Goal: Information Seeking & Learning: Learn about a topic

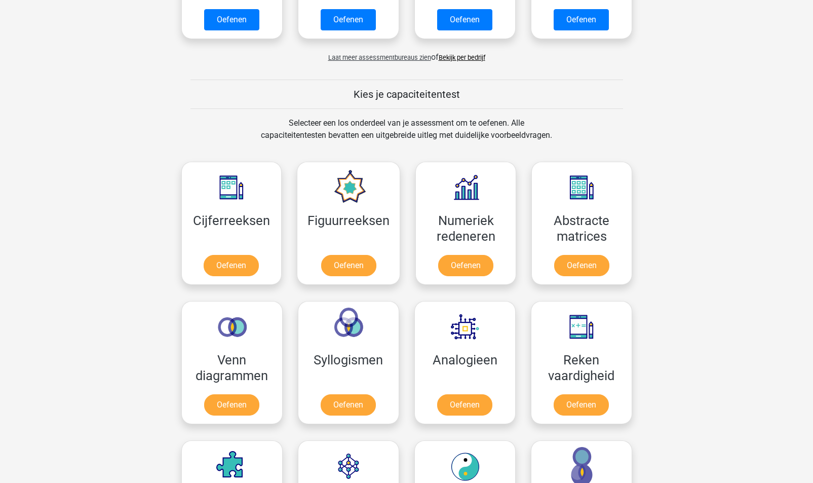
scroll to position [317, 0]
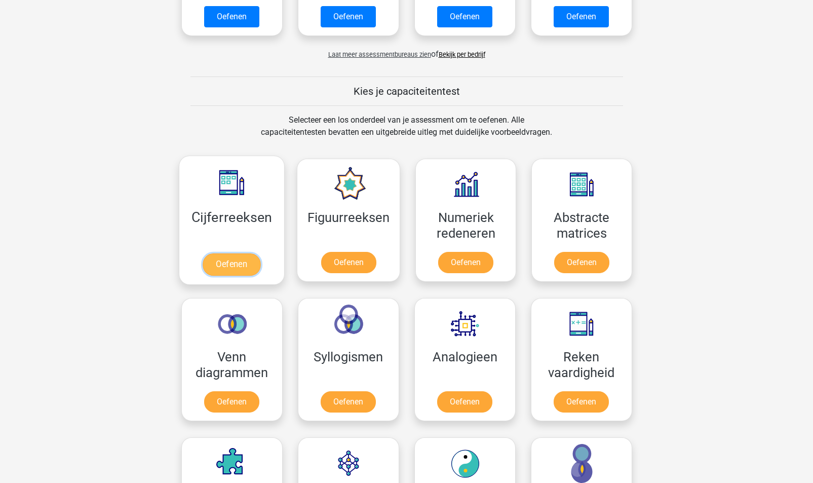
click at [230, 260] on link "Oefenen" at bounding box center [232, 264] width 58 height 22
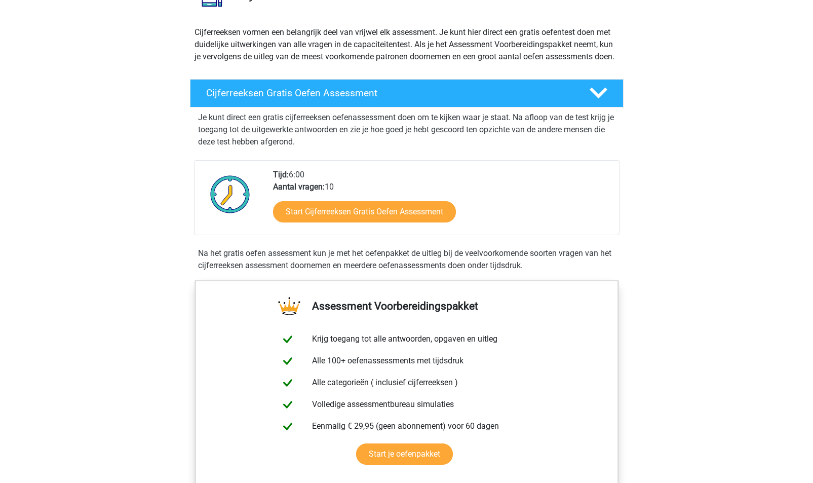
scroll to position [80, 0]
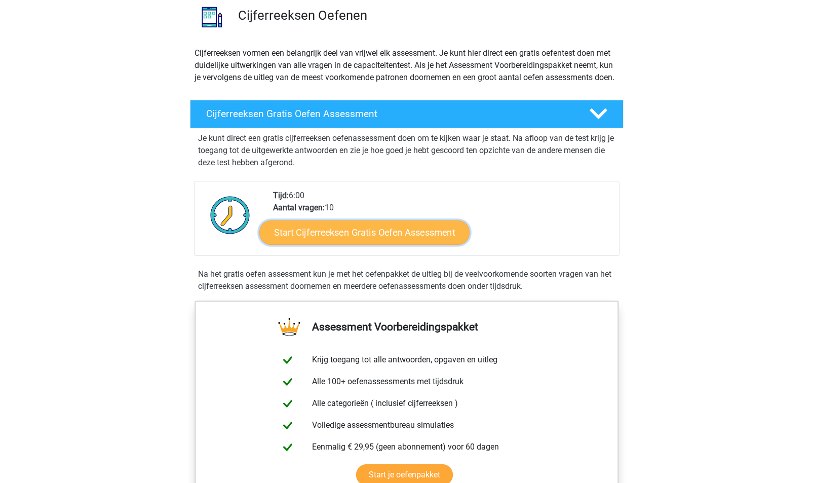
drag, startPoint x: 336, startPoint y: 238, endPoint x: 309, endPoint y: 233, distance: 27.1
click at [309, 233] on link "Start Cijferreeksen Gratis Oefen Assessment" at bounding box center [364, 232] width 210 height 24
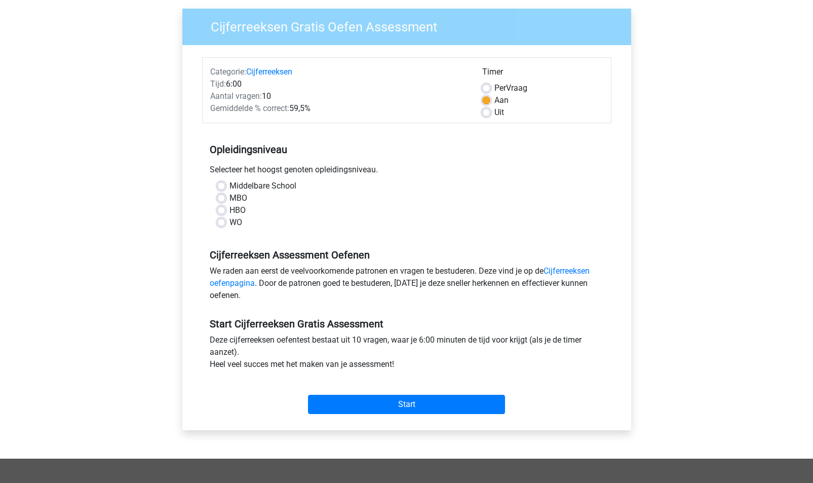
scroll to position [85, 0]
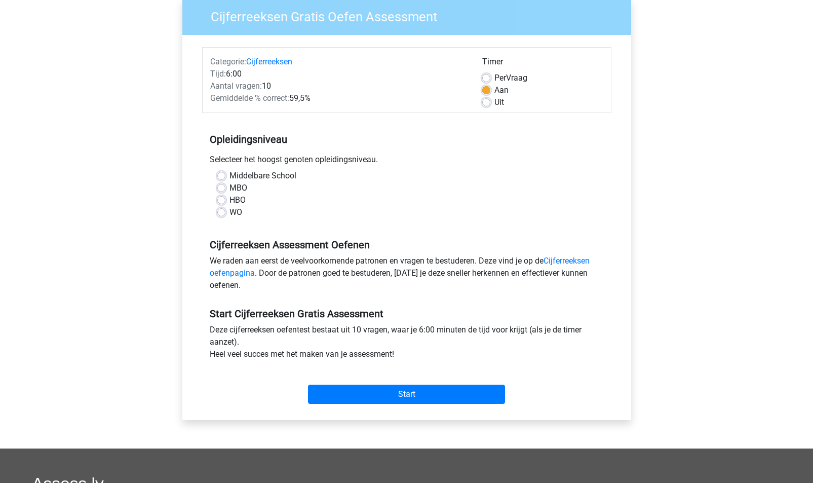
drag, startPoint x: 217, startPoint y: 196, endPoint x: 125, endPoint y: 247, distance: 105.6
click at [125, 247] on div "Registreer Nederlands English" at bounding box center [406, 315] width 813 height 800
drag, startPoint x: 220, startPoint y: 214, endPoint x: 377, endPoint y: 203, distance: 157.4
drag, startPoint x: 377, startPoint y: 203, endPoint x: 223, endPoint y: 208, distance: 154.1
click at [229, 208] on label "WO" at bounding box center [235, 212] width 13 height 12
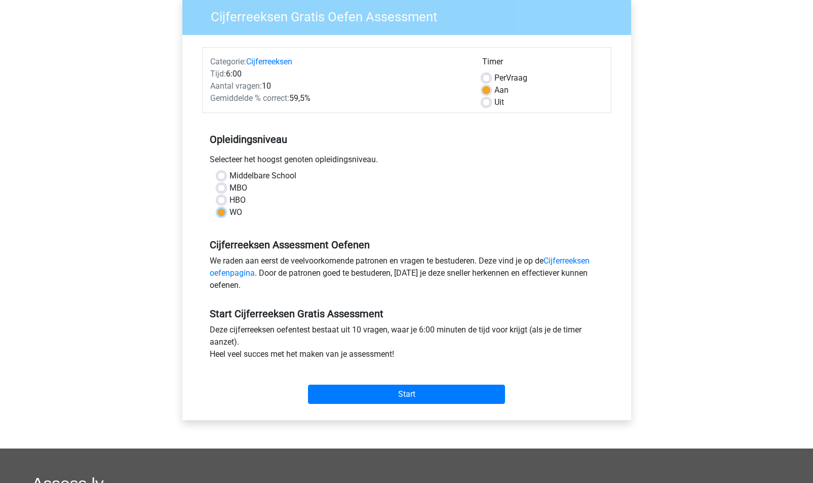
click at [223, 208] on input "WO" at bounding box center [221, 211] width 8 height 10
radio input "true"
click at [399, 392] on input "Start" at bounding box center [406, 393] width 197 height 19
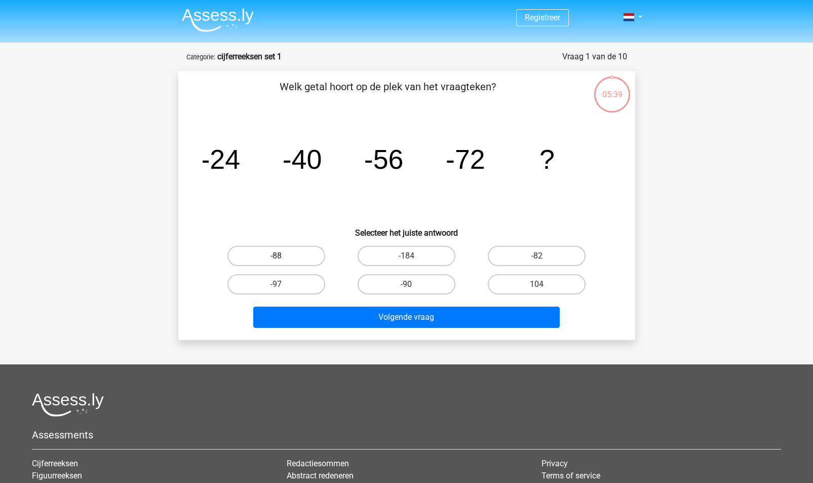
click at [275, 254] on label "-88" at bounding box center [276, 256] width 98 height 20
click at [276, 256] on input "-88" at bounding box center [279, 259] width 7 height 7
radio input "true"
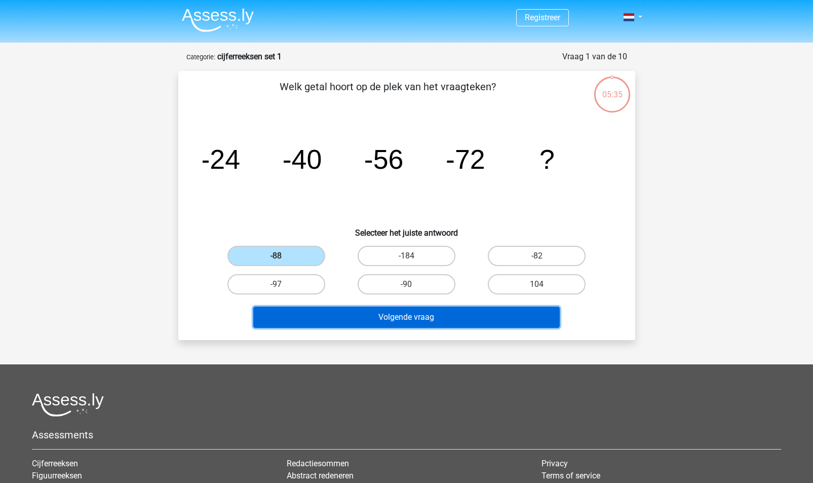
drag, startPoint x: 398, startPoint y: 313, endPoint x: 384, endPoint y: 326, distance: 19.0
click at [384, 326] on button "Volgende vraag" at bounding box center [406, 316] width 306 height 21
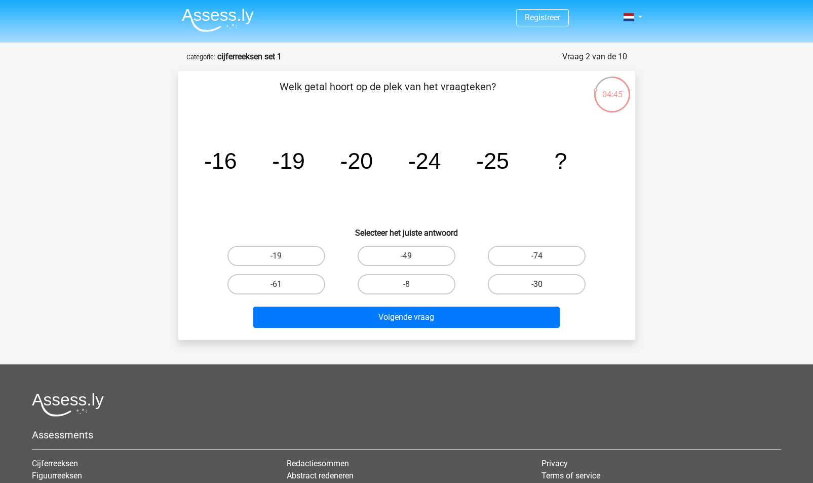
drag, startPoint x: 541, startPoint y: 287, endPoint x: 518, endPoint y: 287, distance: 23.3
click at [518, 287] on label "-30" at bounding box center [537, 284] width 98 height 20
click at [537, 287] on input "-30" at bounding box center [540, 287] width 7 height 7
radio input "true"
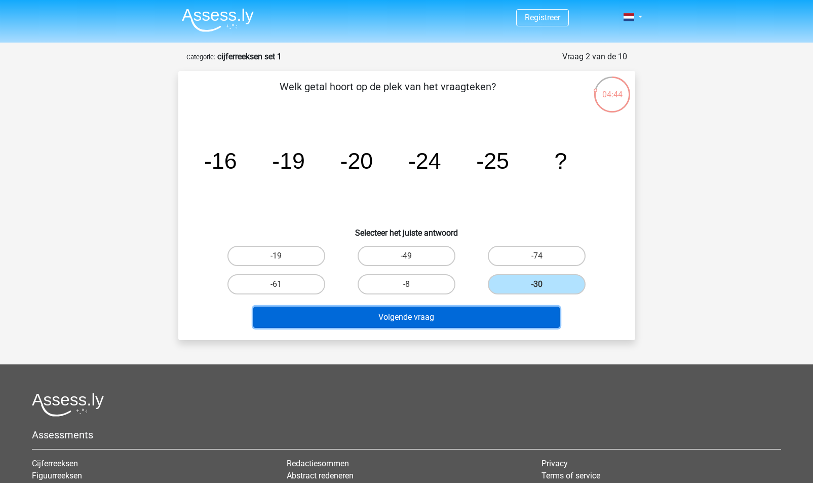
click at [453, 316] on button "Volgende vraag" at bounding box center [406, 316] width 306 height 21
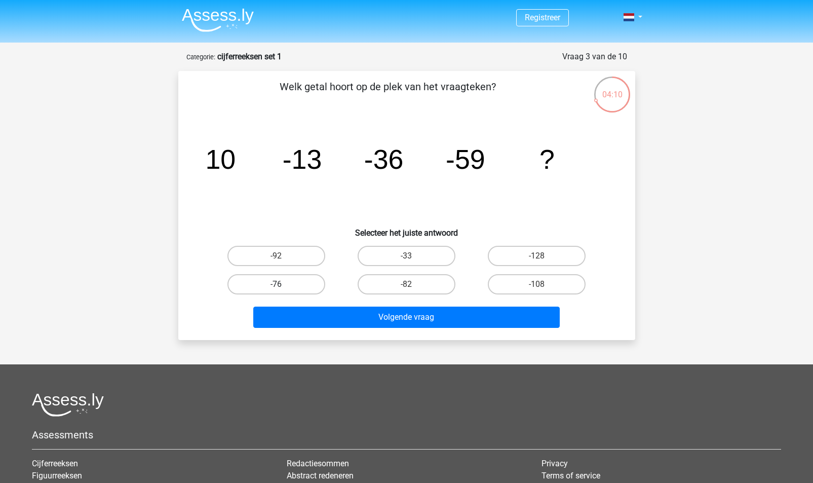
drag, startPoint x: 286, startPoint y: 281, endPoint x: 274, endPoint y: 279, distance: 12.9
click at [274, 279] on label "-76" at bounding box center [276, 284] width 98 height 20
click at [276, 284] on input "-76" at bounding box center [279, 287] width 7 height 7
radio input "true"
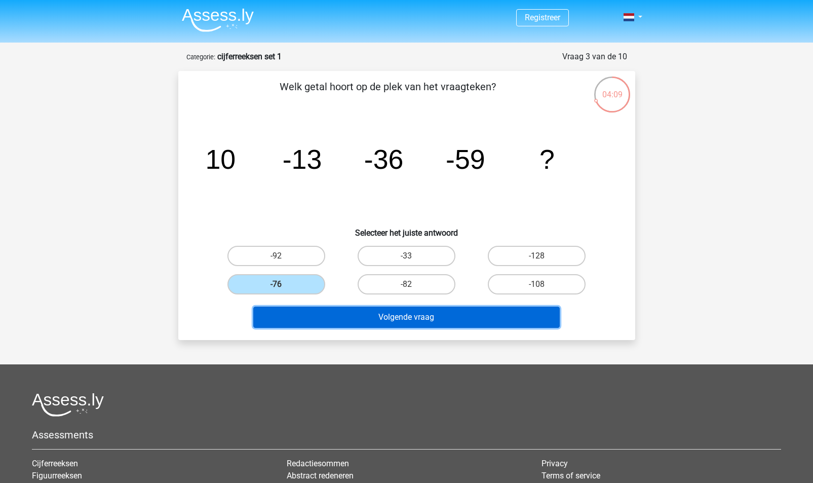
click at [394, 318] on button "Volgende vraag" at bounding box center [406, 316] width 306 height 21
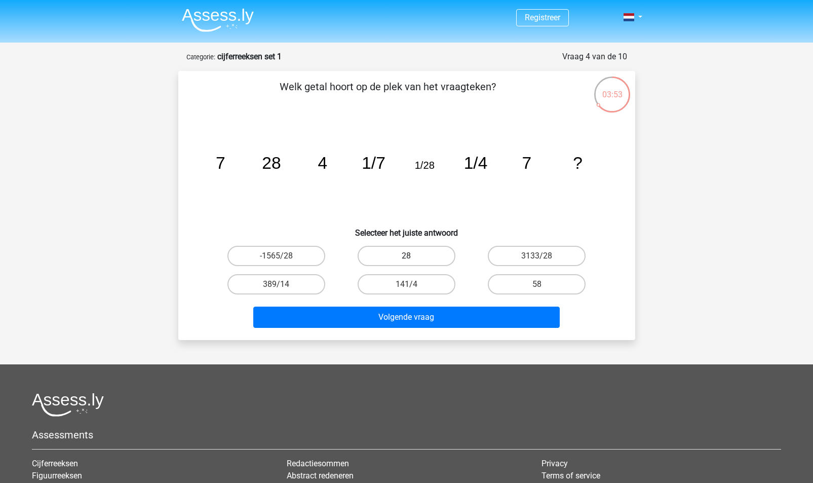
click at [420, 251] on label "28" at bounding box center [407, 256] width 98 height 20
click at [413, 256] on input "28" at bounding box center [409, 259] width 7 height 7
radio input "true"
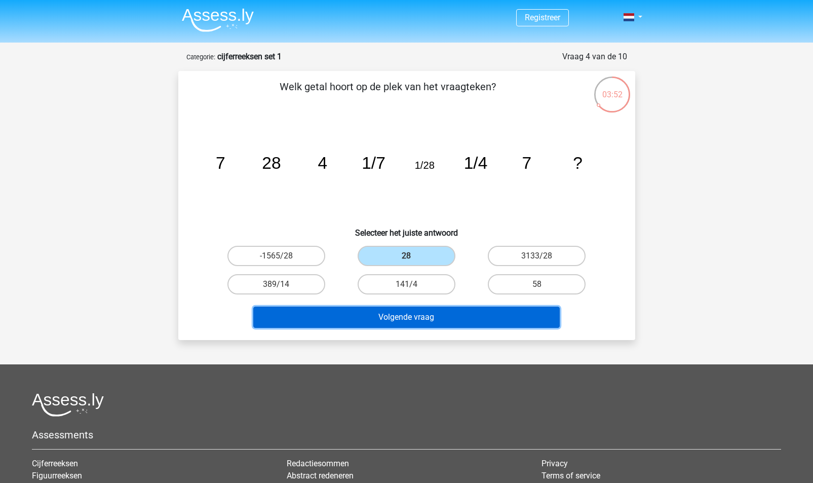
click at [439, 324] on button "Volgende vraag" at bounding box center [406, 316] width 306 height 21
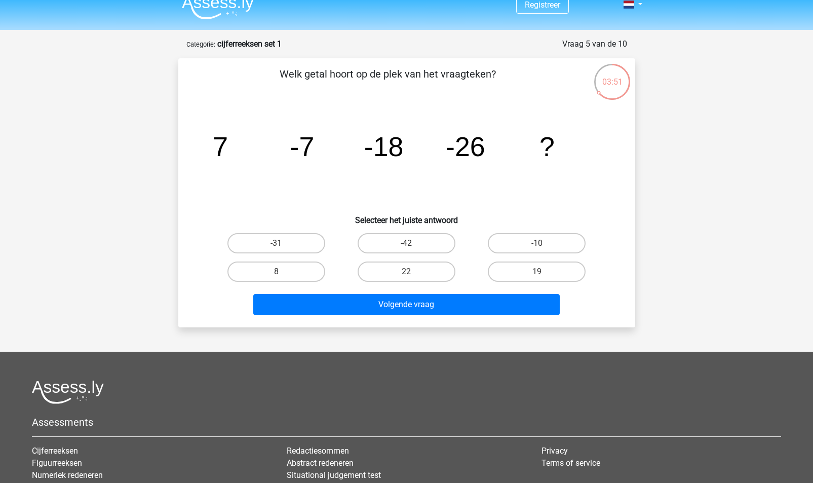
scroll to position [4, 0]
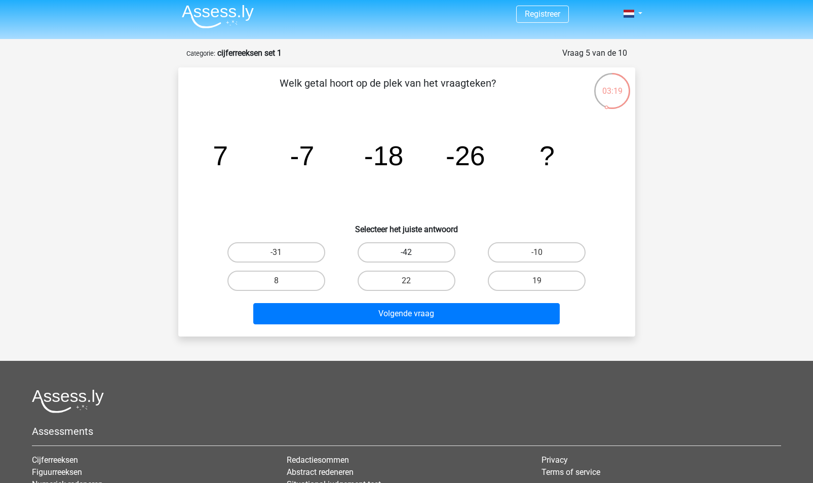
click at [417, 250] on label "-42" at bounding box center [407, 252] width 98 height 20
click at [413, 252] on input "-42" at bounding box center [409, 255] width 7 height 7
radio input "true"
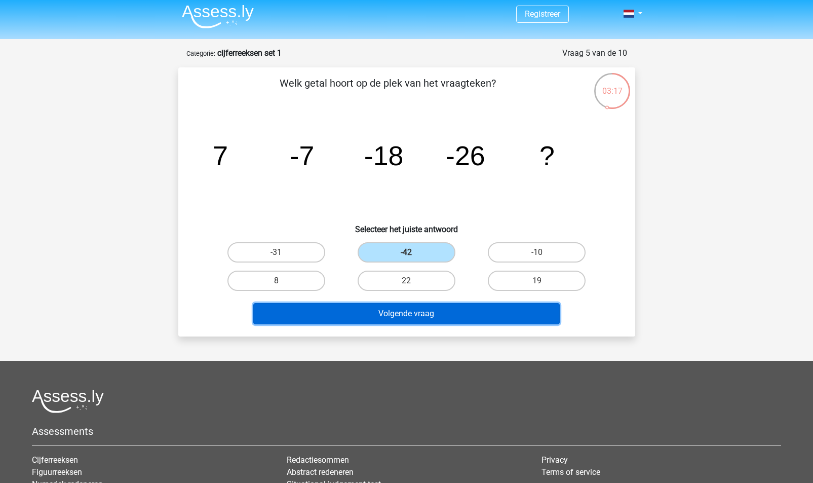
click at [449, 312] on button "Volgende vraag" at bounding box center [406, 313] width 306 height 21
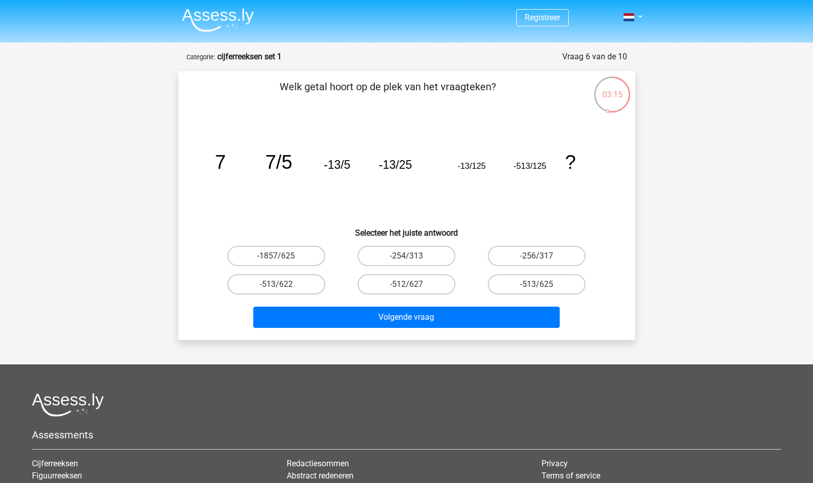
scroll to position [1, 0]
drag, startPoint x: 293, startPoint y: 277, endPoint x: 543, endPoint y: 284, distance: 250.8
drag, startPoint x: 543, startPoint y: 284, endPoint x: 533, endPoint y: 283, distance: 10.7
click at [533, 283] on label "-513/625" at bounding box center [537, 284] width 98 height 20
click at [537, 284] on input "-513/625" at bounding box center [540, 287] width 7 height 7
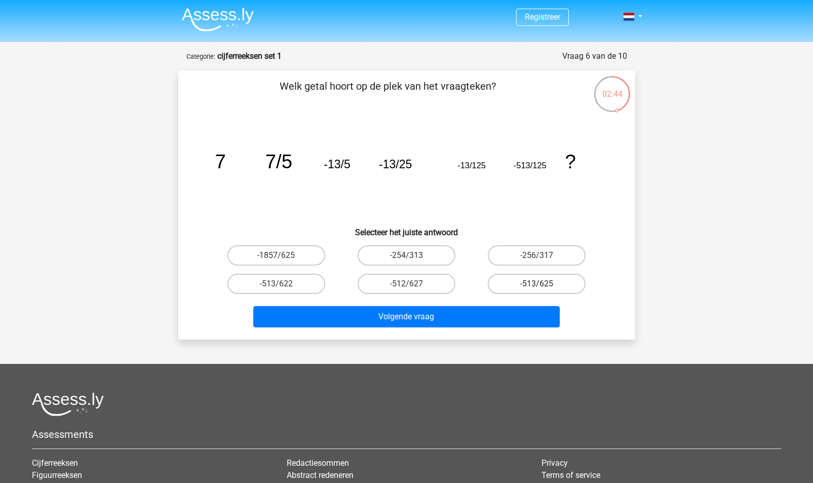
radio input "true"
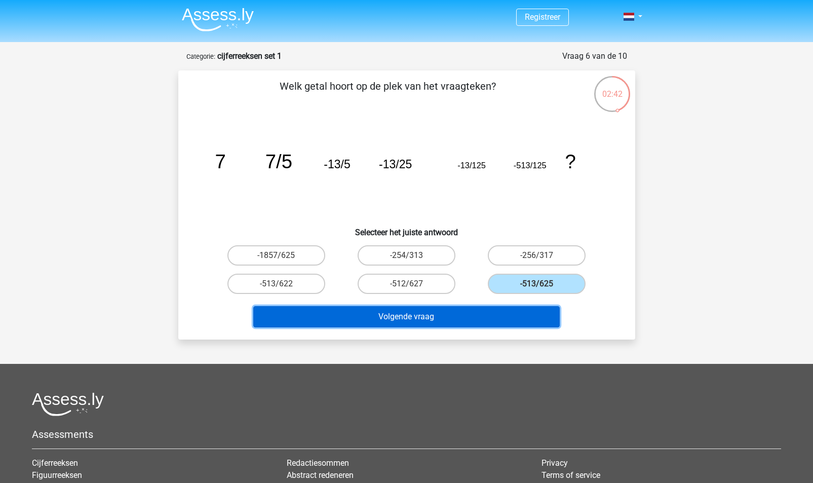
click at [472, 316] on button "Volgende vraag" at bounding box center [406, 316] width 306 height 21
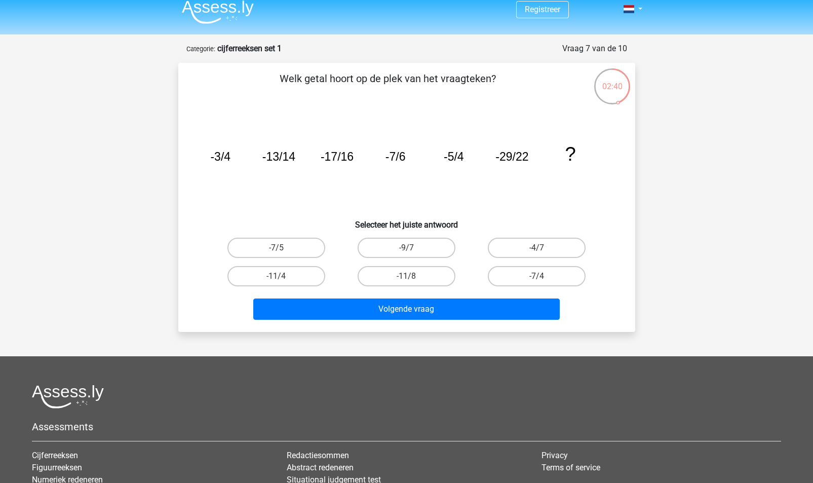
scroll to position [8, 0]
drag, startPoint x: 465, startPoint y: 162, endPoint x: 450, endPoint y: 158, distance: 15.9
click at [230, 158] on tspan "-5/4" at bounding box center [220, 156] width 20 height 13
click at [556, 248] on label "-4/7" at bounding box center [537, 248] width 98 height 20
click at [543, 248] on input "-4/7" at bounding box center [540, 251] width 7 height 7
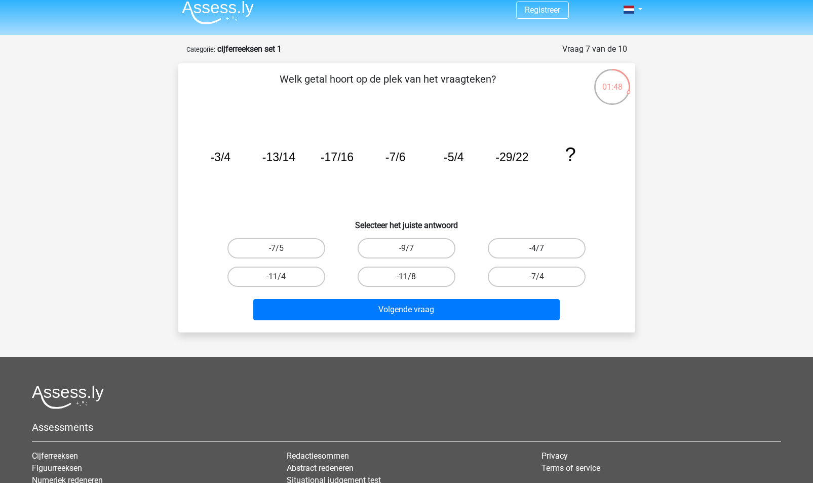
radio input "true"
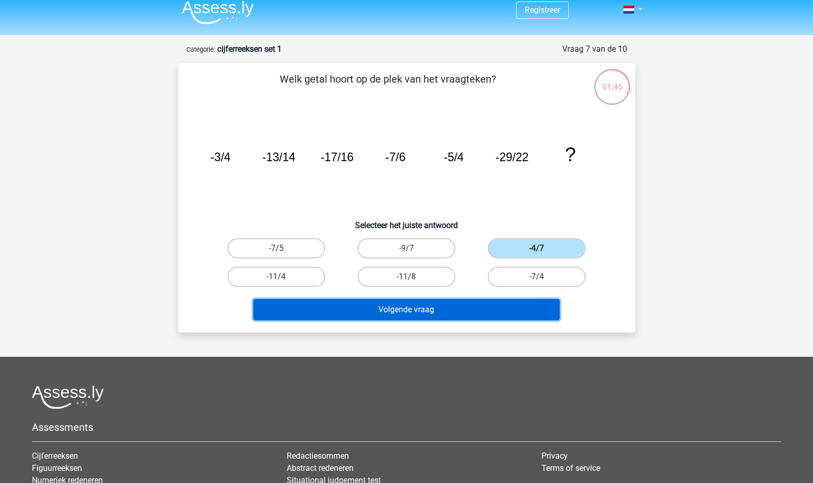
click at [471, 314] on button "Volgende vraag" at bounding box center [406, 309] width 306 height 21
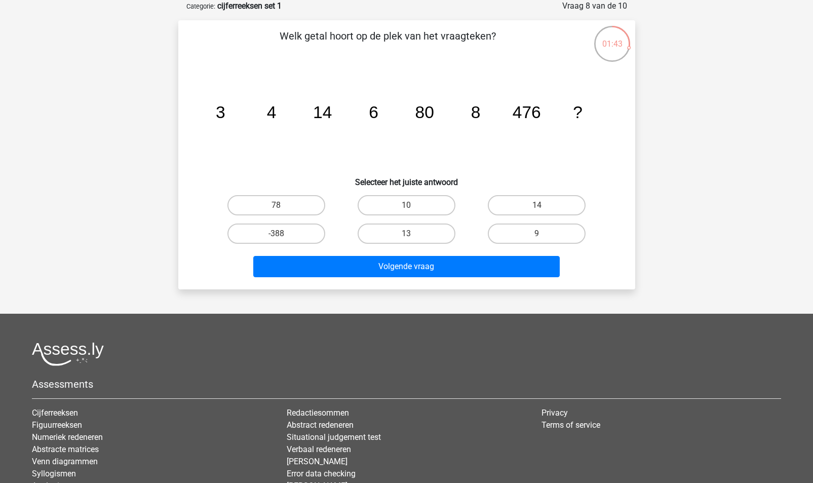
scroll to position [0, 0]
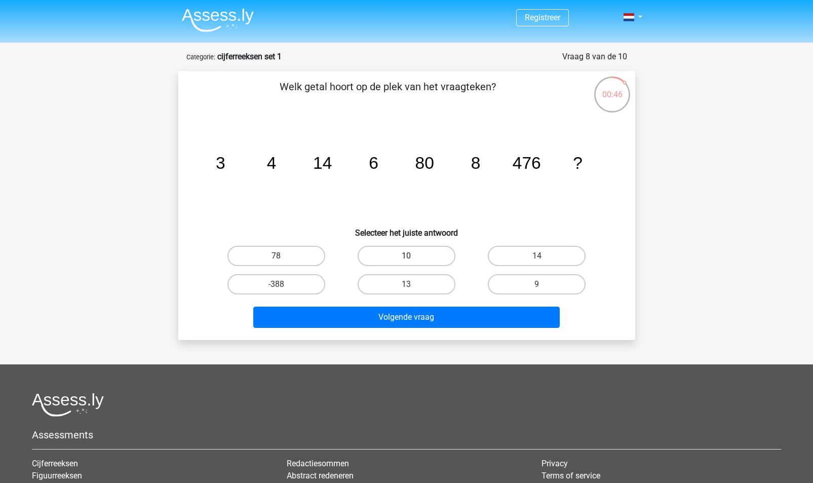
click at [414, 257] on label "10" at bounding box center [407, 256] width 98 height 20
click at [413, 257] on input "10" at bounding box center [409, 259] width 7 height 7
radio input "true"
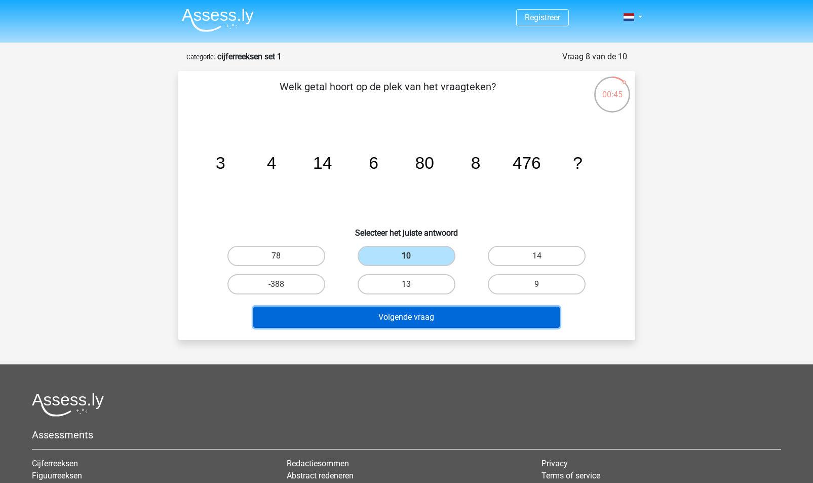
click at [420, 319] on button "Volgende vraag" at bounding box center [406, 316] width 306 height 21
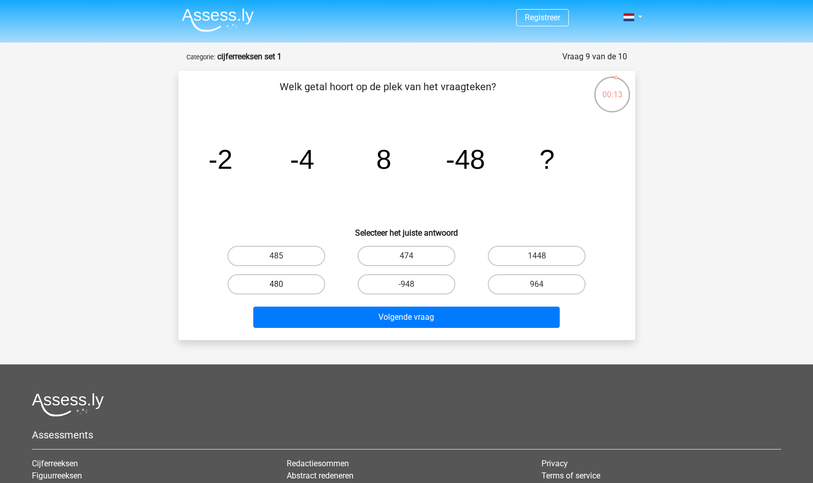
click at [267, 282] on label "480" at bounding box center [276, 284] width 98 height 20
click at [276, 284] on input "480" at bounding box center [279, 287] width 7 height 7
radio input "true"
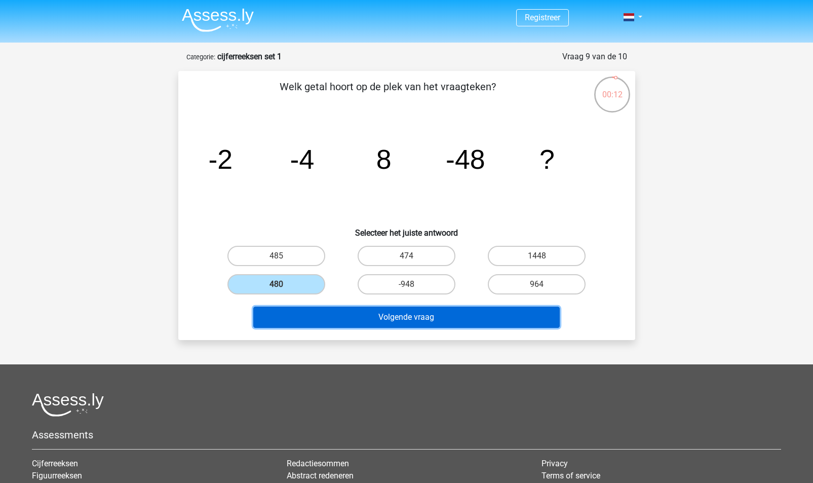
click at [407, 316] on button "Volgende vraag" at bounding box center [406, 316] width 306 height 21
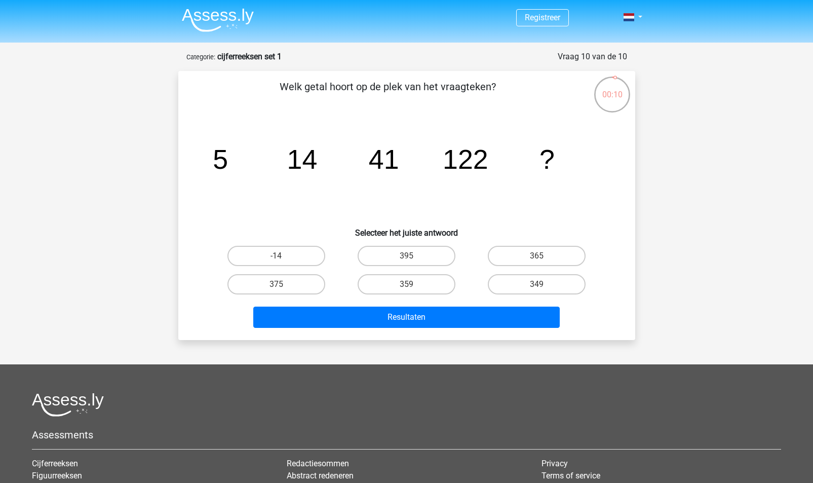
scroll to position [1, 0]
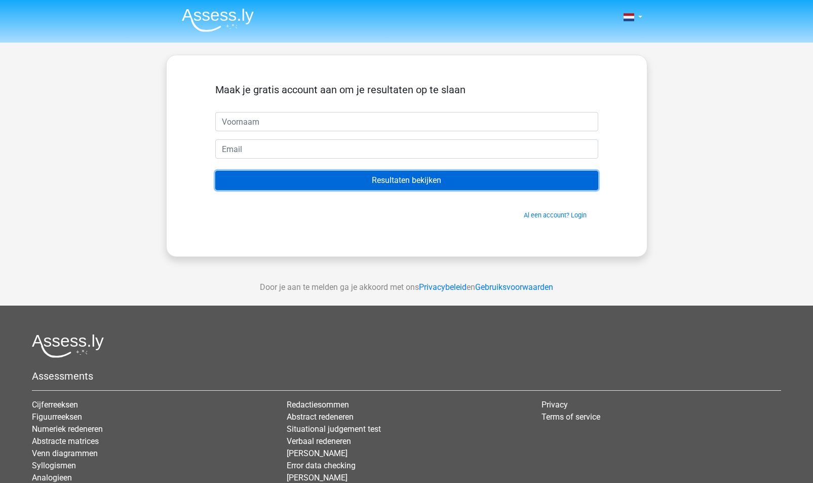
click at [396, 177] on input "Resultaten bekijken" at bounding box center [406, 180] width 383 height 19
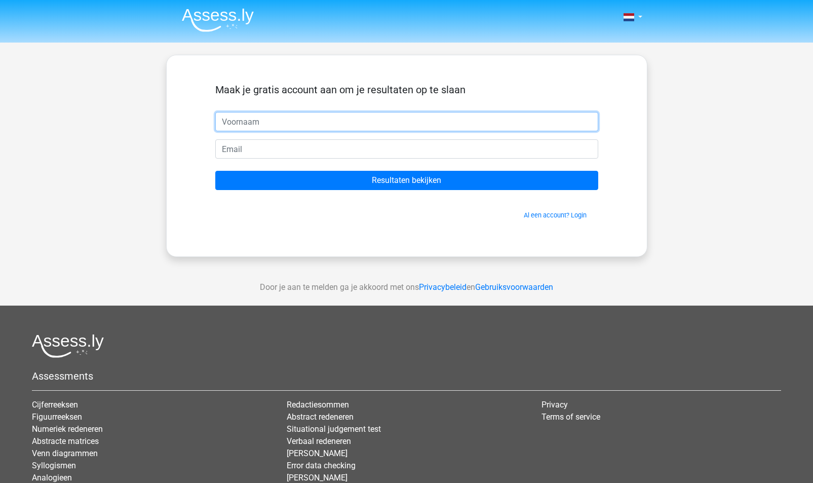
click at [277, 122] on input "text" at bounding box center [406, 121] width 383 height 19
click at [277, 122] on input "el" at bounding box center [406, 121] width 383 height 19
type input "Eline"
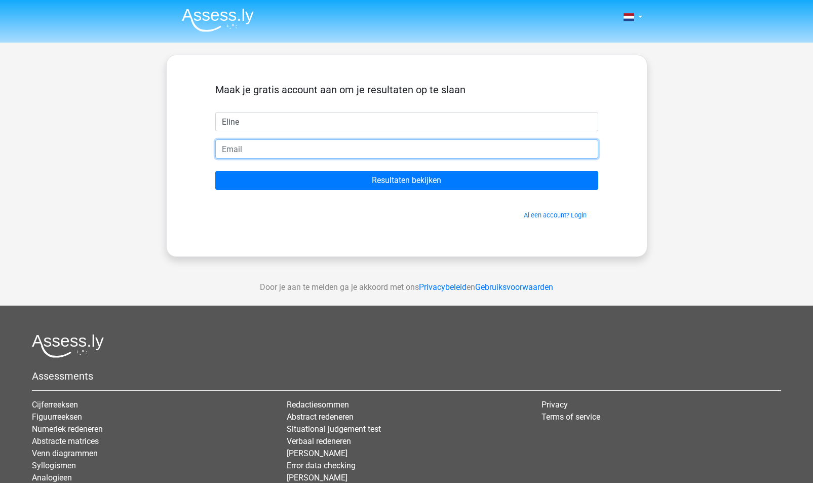
click at [272, 152] on input "email" at bounding box center [406, 148] width 383 height 19
type input "[EMAIL_ADDRESS][DOMAIN_NAME]"
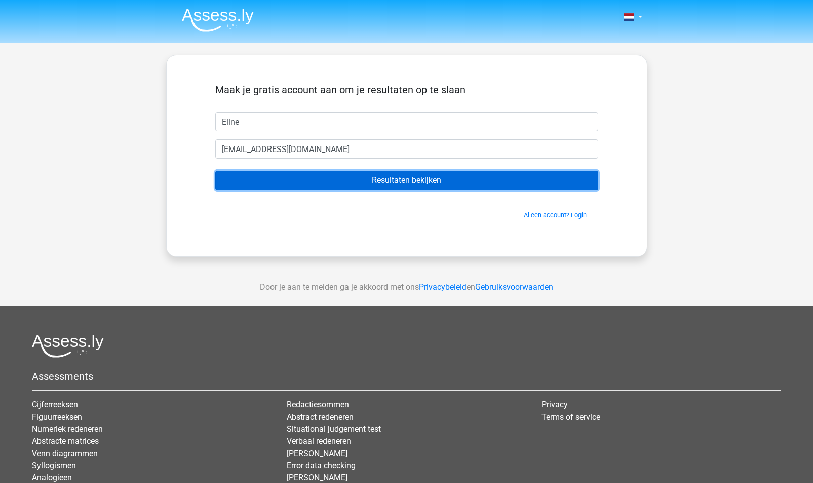
click at [385, 181] on input "Resultaten bekijken" at bounding box center [406, 180] width 383 height 19
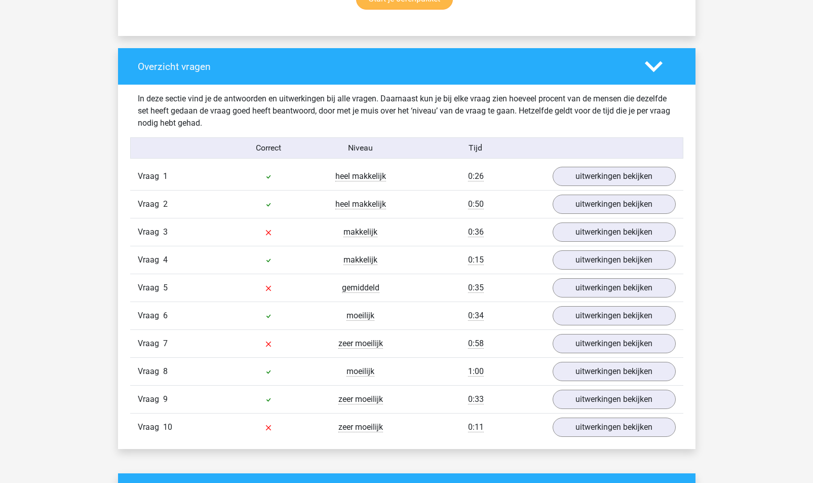
scroll to position [713, 0]
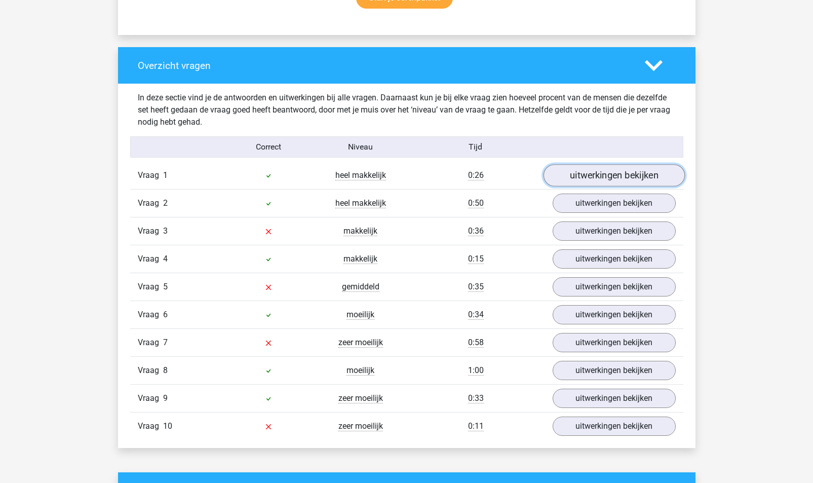
click at [629, 172] on link "uitwerkingen bekijken" at bounding box center [613, 175] width 141 height 22
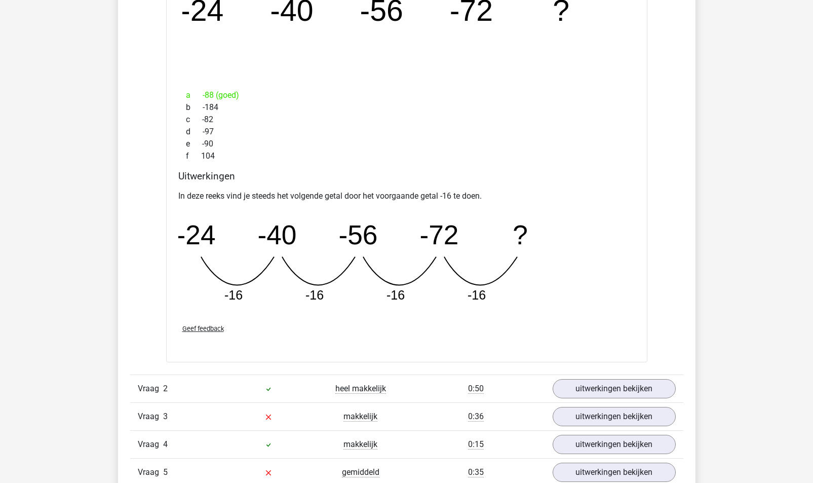
scroll to position [1133, 0]
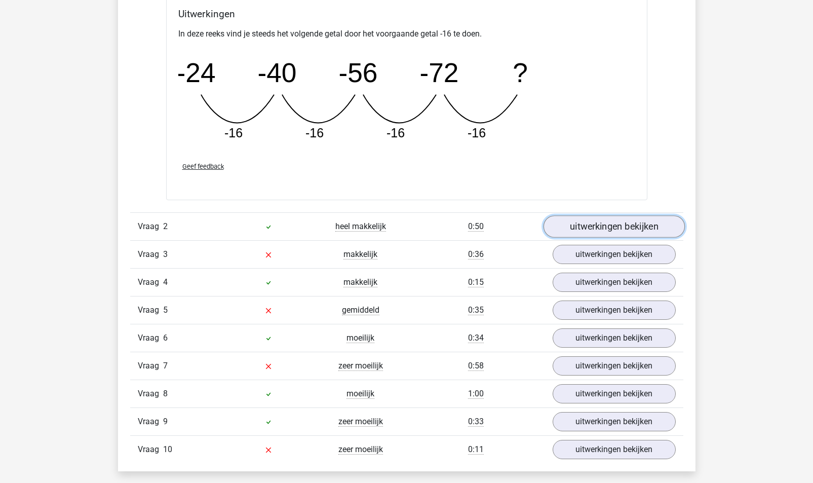
click at [614, 221] on link "uitwerkingen bekijken" at bounding box center [613, 226] width 141 height 22
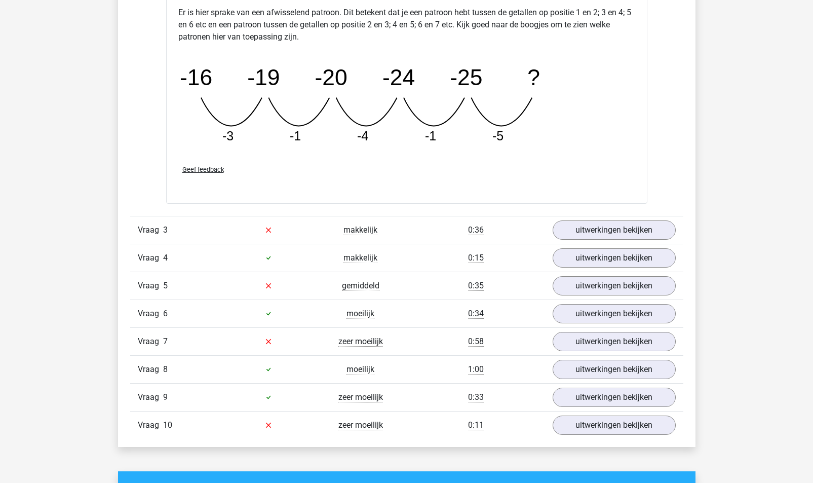
scroll to position [1625, 0]
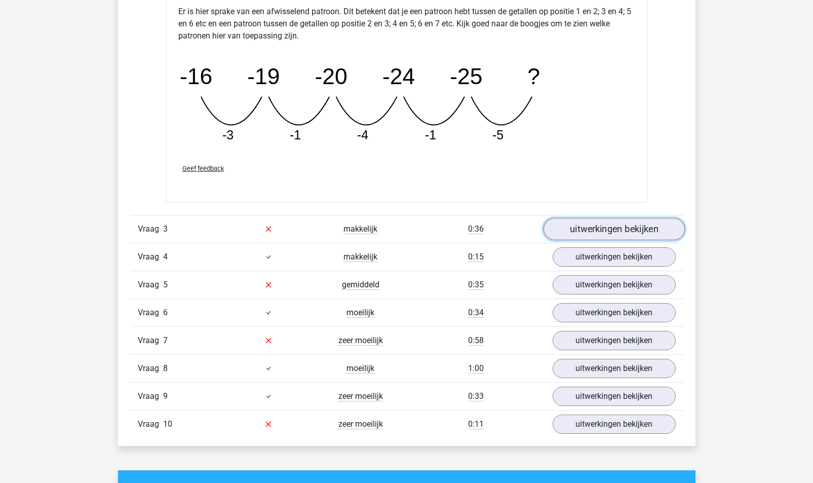
click at [644, 224] on link "uitwerkingen bekijken" at bounding box center [613, 229] width 141 height 22
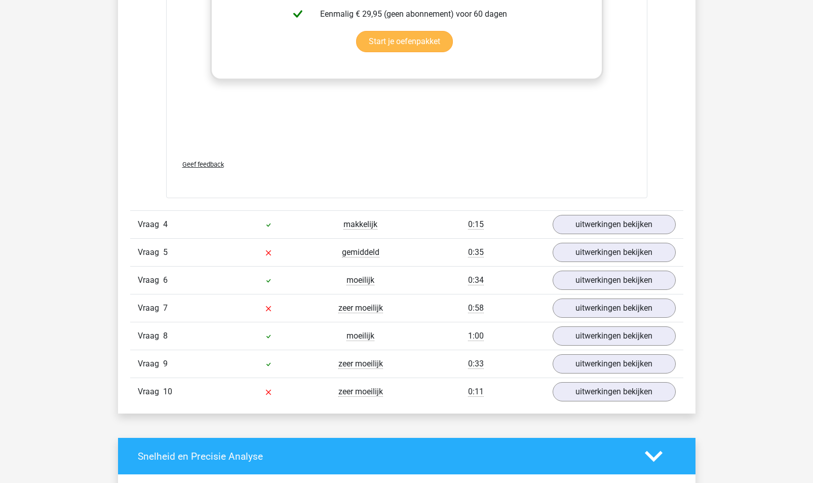
scroll to position [2281, 0]
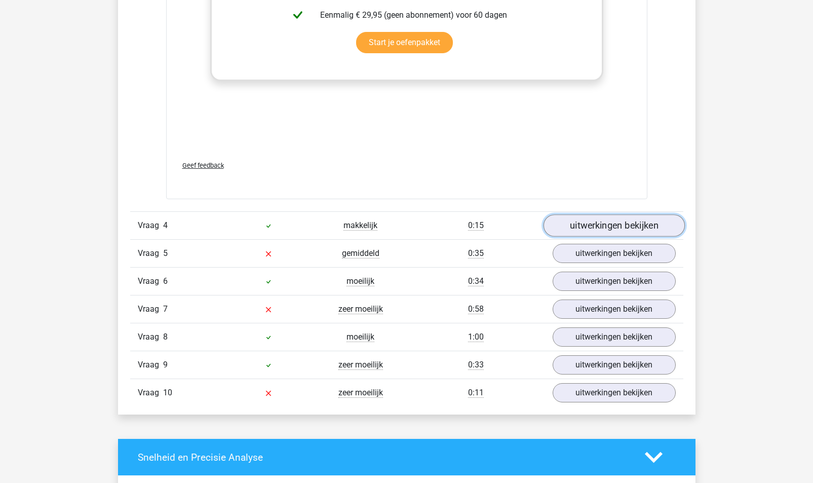
click at [608, 223] on link "uitwerkingen bekijken" at bounding box center [613, 225] width 141 height 22
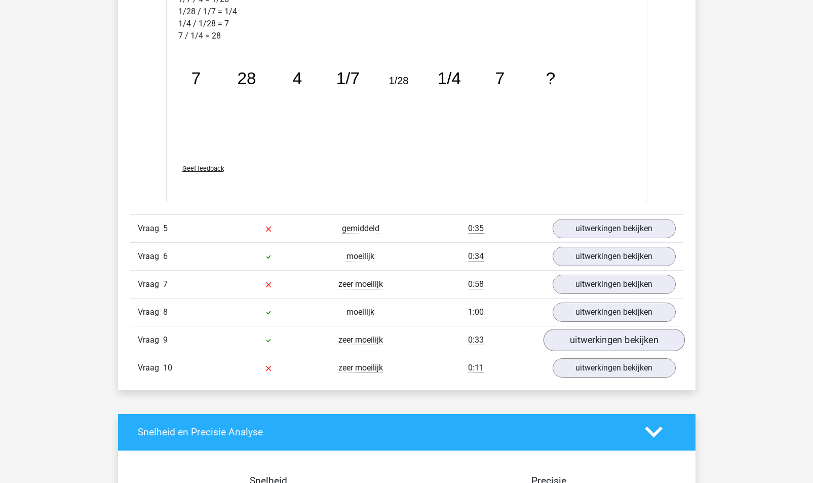
scroll to position [2833, 0]
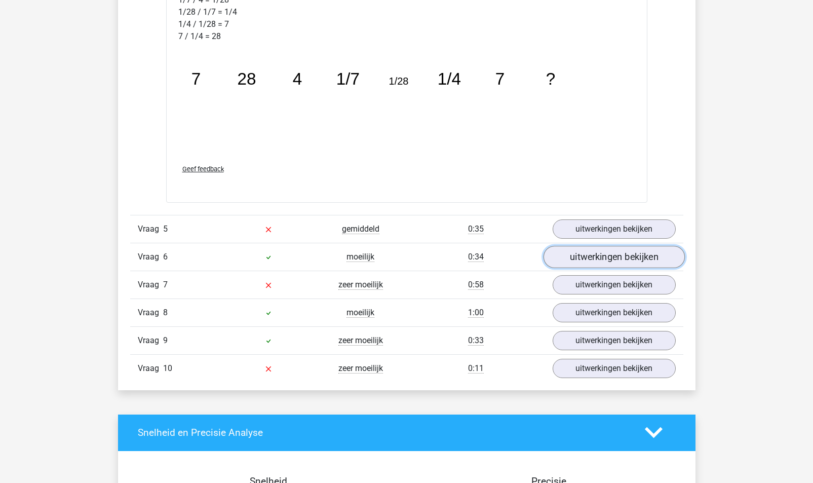
click at [592, 259] on link "uitwerkingen bekijken" at bounding box center [613, 257] width 141 height 22
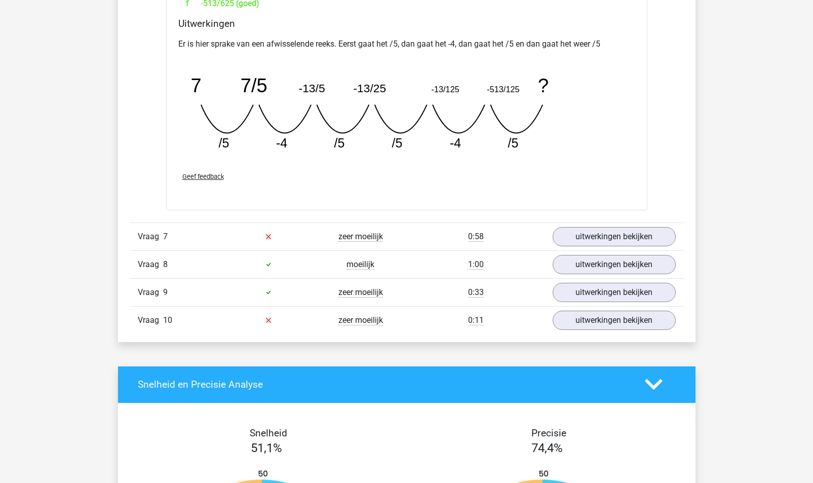
scroll to position [3323, 0]
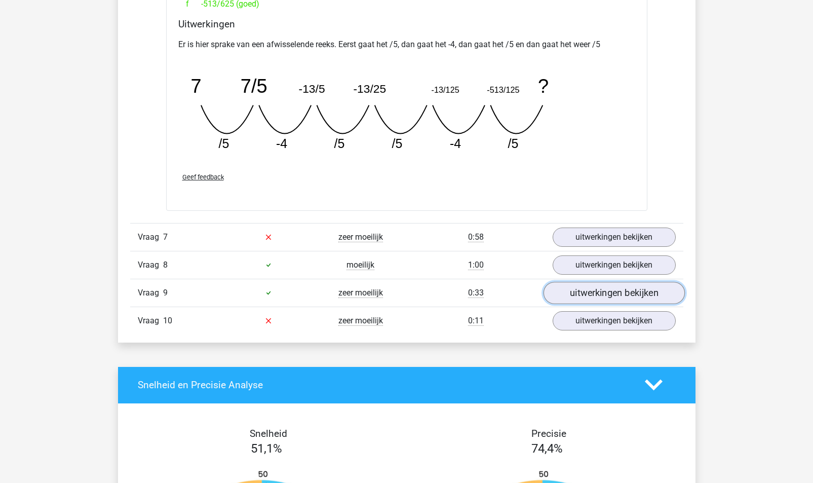
drag, startPoint x: 640, startPoint y: 291, endPoint x: 623, endPoint y: 293, distance: 16.8
click at [623, 293] on link "uitwerkingen bekijken" at bounding box center [613, 293] width 141 height 22
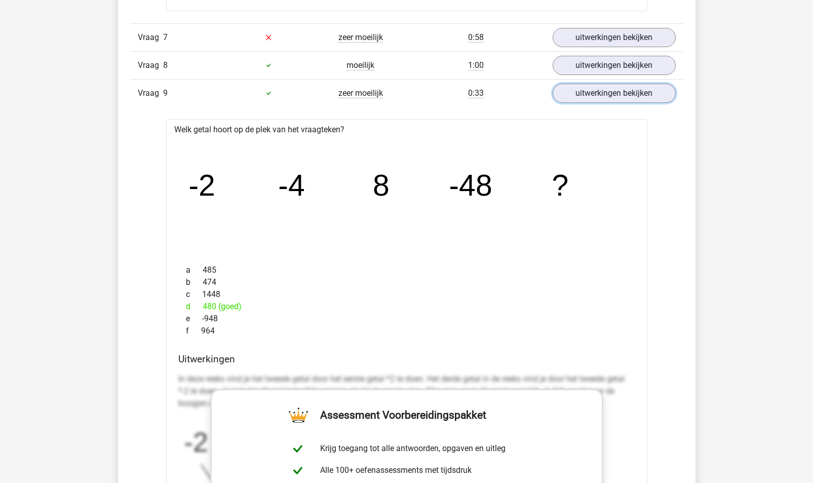
scroll to position [3403, 0]
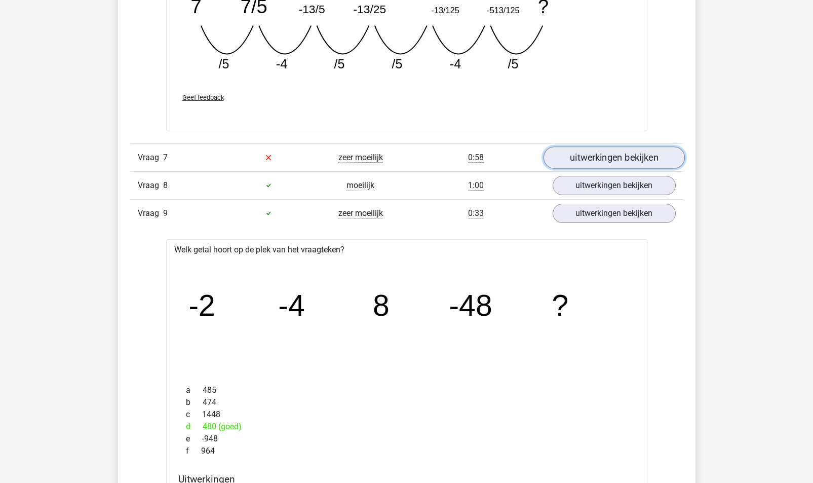
click at [601, 153] on link "uitwerkingen bekijken" at bounding box center [613, 157] width 141 height 22
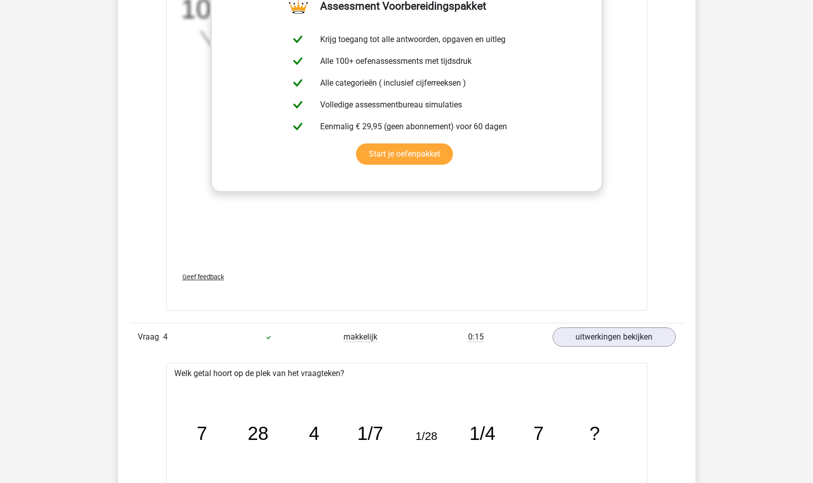
scroll to position [2169, 0]
drag, startPoint x: 615, startPoint y: 335, endPoint x: 603, endPoint y: 336, distance: 12.3
click at [603, 336] on link "uitwerkingen bekijken" at bounding box center [613, 337] width 141 height 22
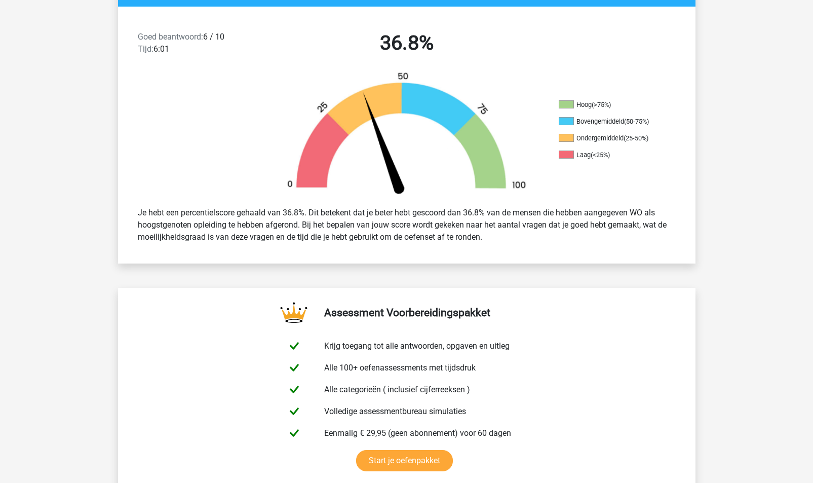
scroll to position [0, 0]
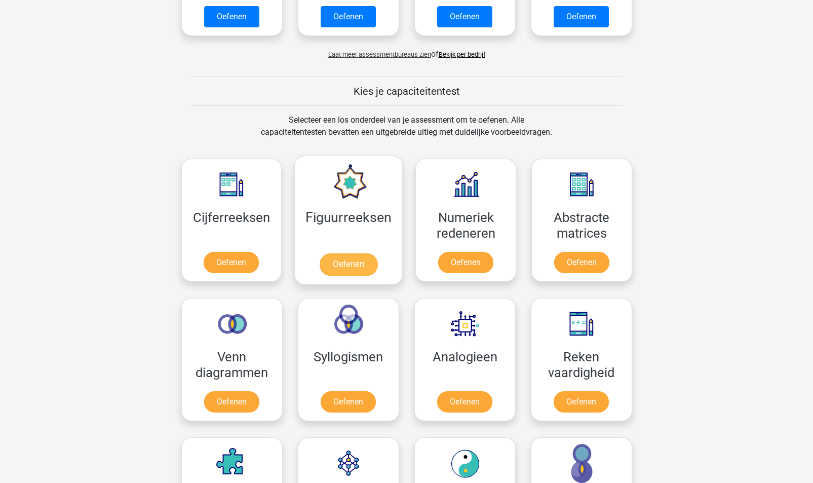
scroll to position [317, 0]
drag, startPoint x: 358, startPoint y: 259, endPoint x: 342, endPoint y: 265, distance: 17.3
click at [342, 265] on link "Oefenen" at bounding box center [349, 264] width 58 height 22
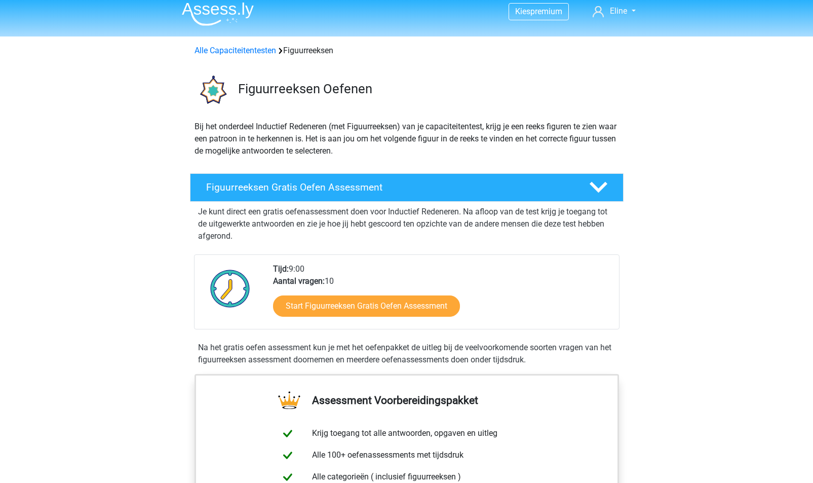
scroll to position [6, 0]
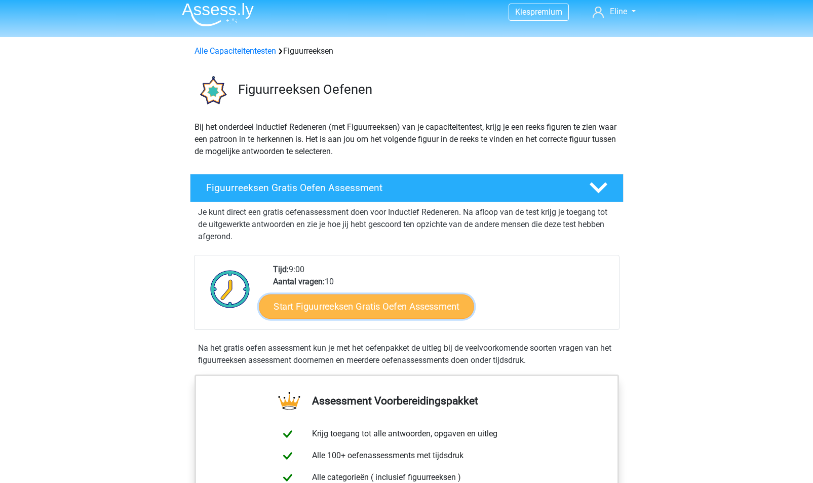
click at [361, 301] on link "Start Figuurreeksen Gratis Oefen Assessment" at bounding box center [366, 306] width 215 height 24
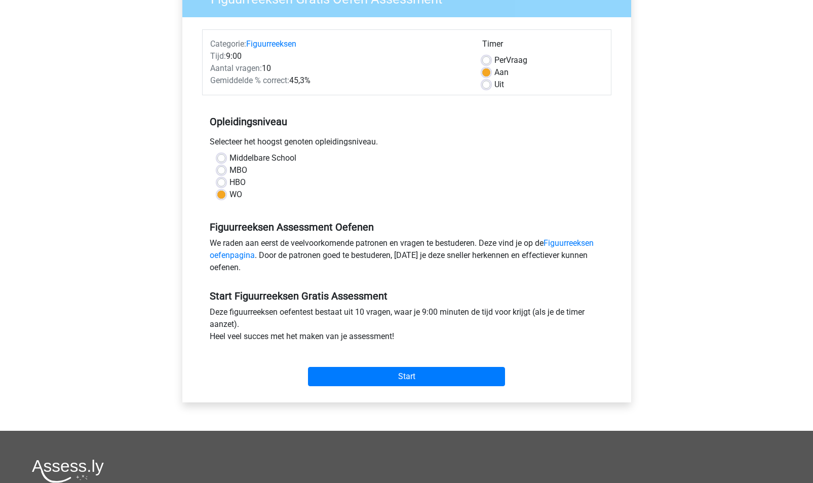
scroll to position [102, 0]
click at [395, 376] on input "Start" at bounding box center [406, 376] width 197 height 19
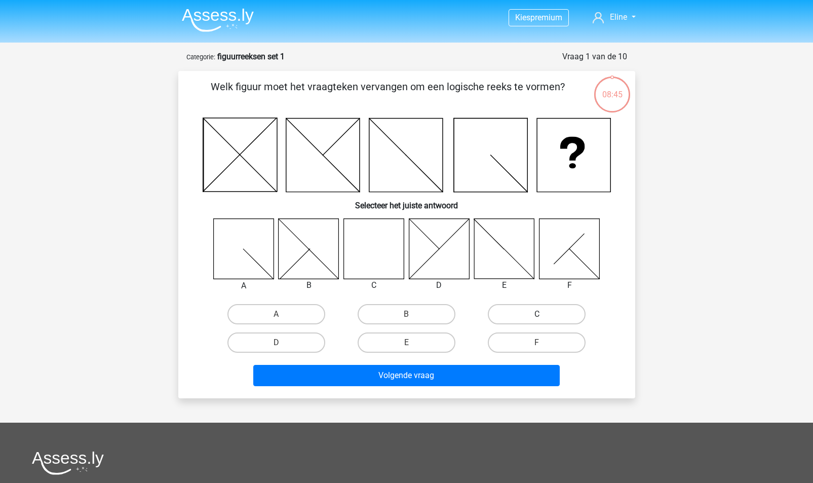
click at [544, 309] on label "C" at bounding box center [537, 314] width 98 height 20
click at [543, 314] on input "C" at bounding box center [540, 317] width 7 height 7
radio input "true"
click at [544, 309] on label "C" at bounding box center [537, 314] width 98 height 20
click at [543, 314] on input "C" at bounding box center [540, 317] width 7 height 7
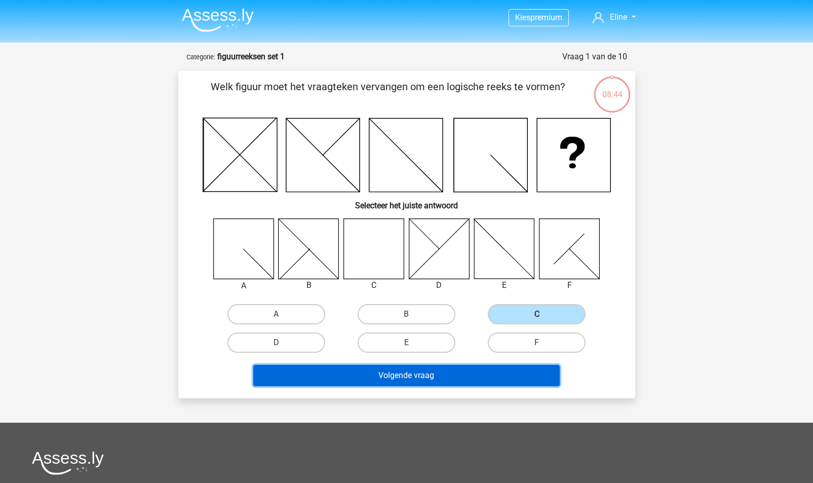
click at [449, 376] on button "Volgende vraag" at bounding box center [406, 375] width 306 height 21
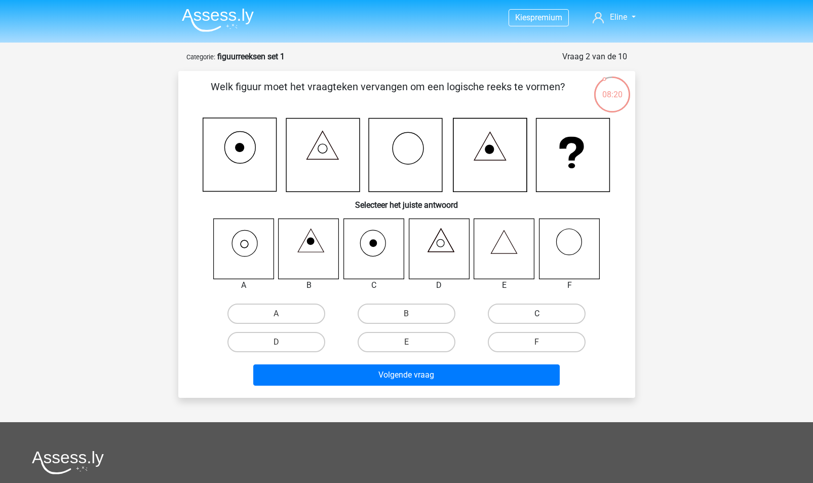
click at [554, 317] on label "C" at bounding box center [537, 313] width 98 height 20
click at [543, 317] on input "C" at bounding box center [540, 317] width 7 height 7
radio input "true"
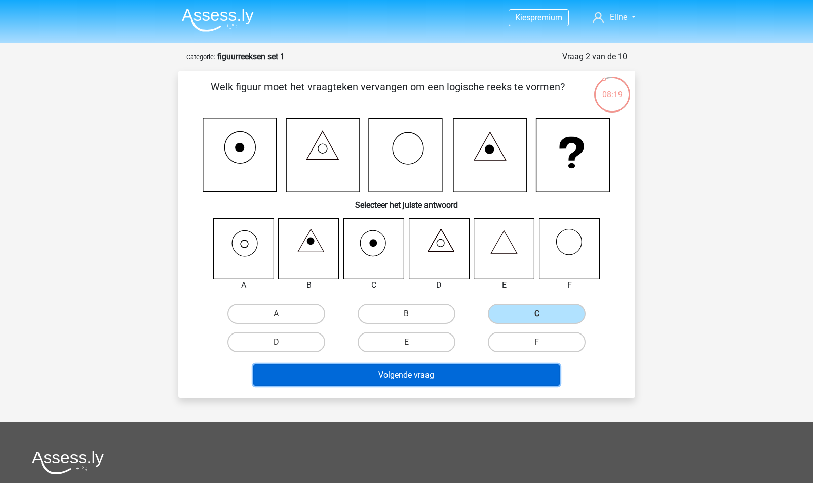
click at [424, 374] on button "Volgende vraag" at bounding box center [406, 374] width 306 height 21
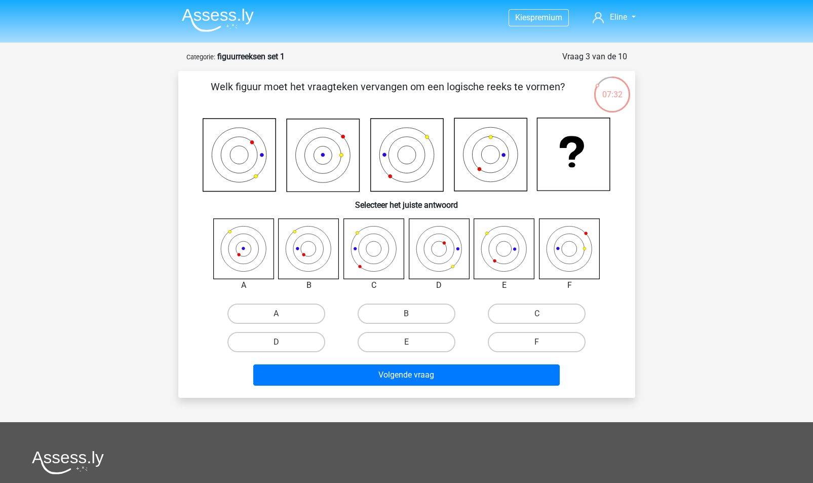
click at [576, 258] on icon at bounding box center [569, 248] width 60 height 60
click at [535, 341] on label "F" at bounding box center [537, 342] width 98 height 20
click at [537, 342] on input "F" at bounding box center [540, 345] width 7 height 7
radio input "true"
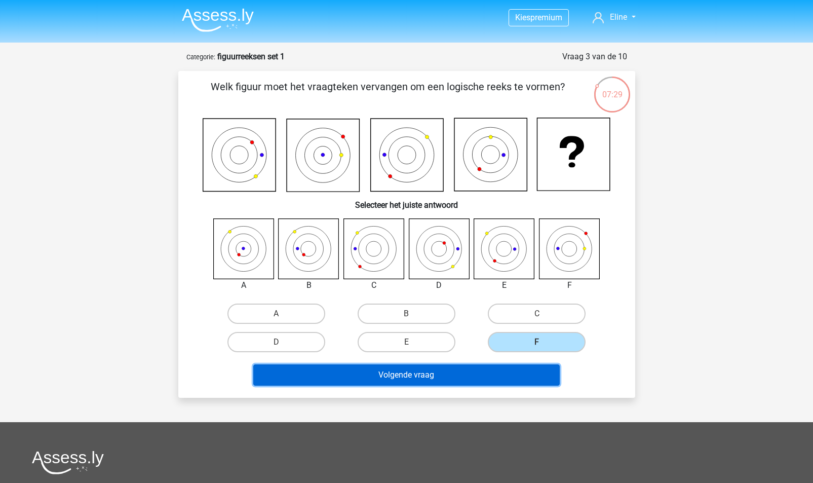
click at [463, 375] on button "Volgende vraag" at bounding box center [406, 374] width 306 height 21
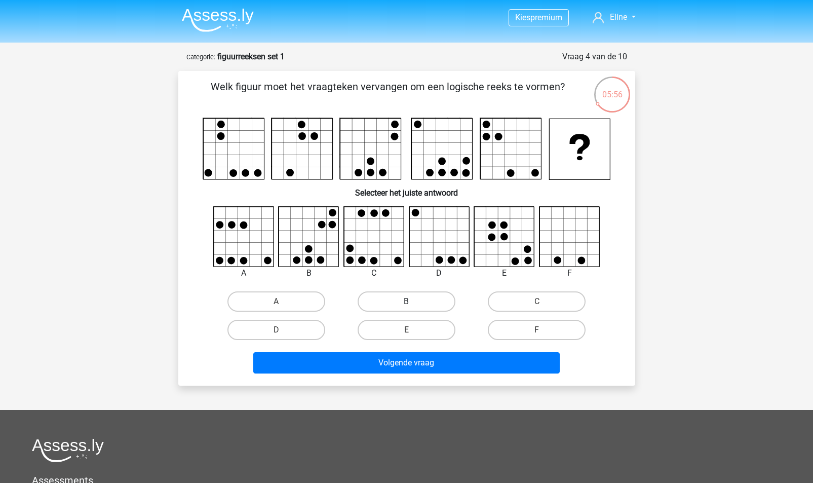
click at [404, 309] on label "B" at bounding box center [407, 301] width 98 height 20
click at [406, 308] on input "B" at bounding box center [409, 304] width 7 height 7
radio input "true"
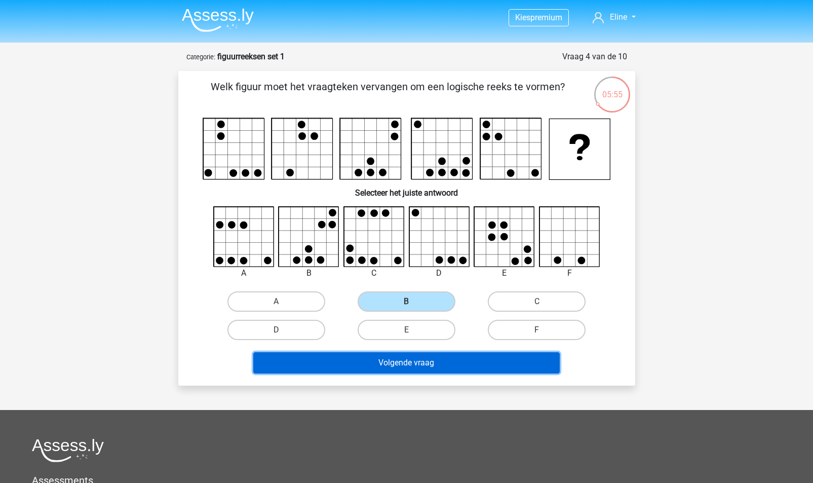
click at [410, 362] on button "Volgende vraag" at bounding box center [406, 362] width 306 height 21
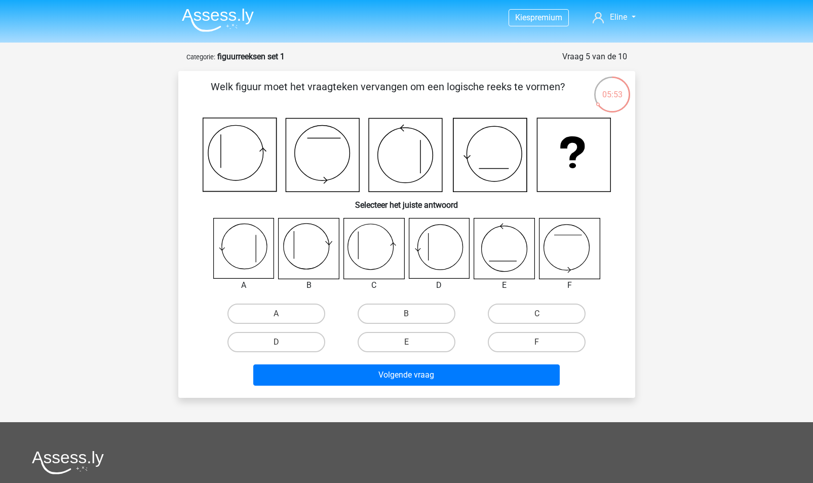
scroll to position [2, 0]
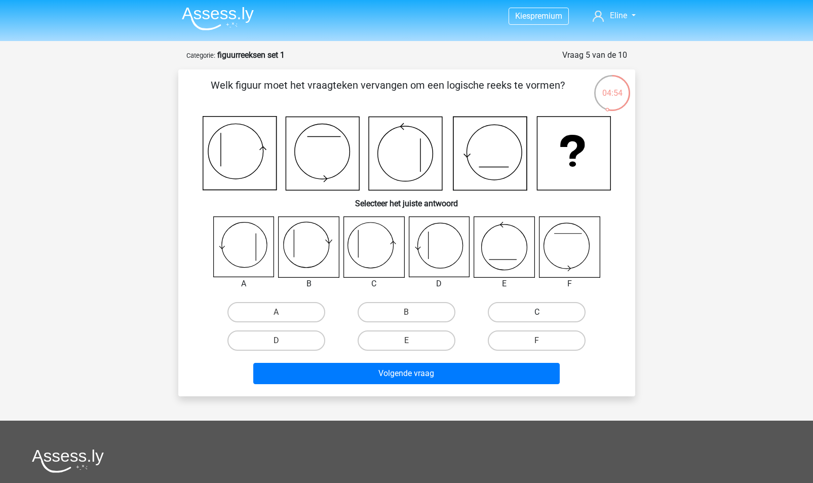
click at [548, 312] on label "C" at bounding box center [537, 312] width 98 height 20
click at [543, 312] on input "C" at bounding box center [540, 315] width 7 height 7
radio input "true"
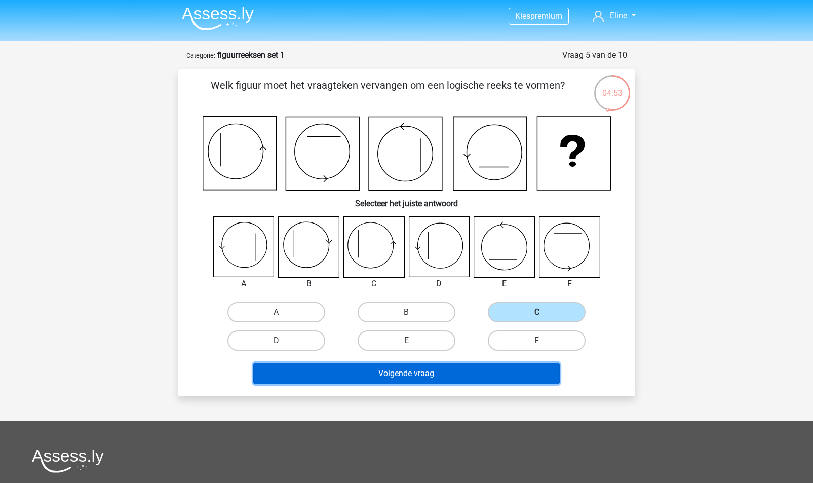
click at [470, 374] on button "Volgende vraag" at bounding box center [406, 373] width 306 height 21
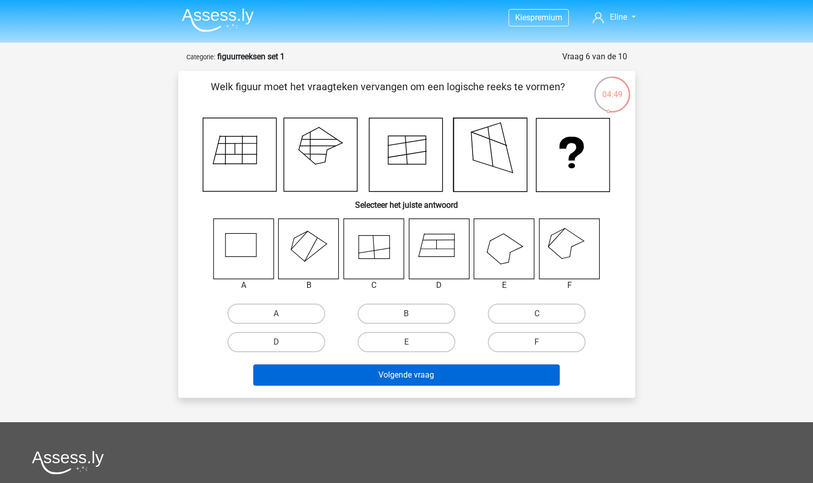
scroll to position [1, 0]
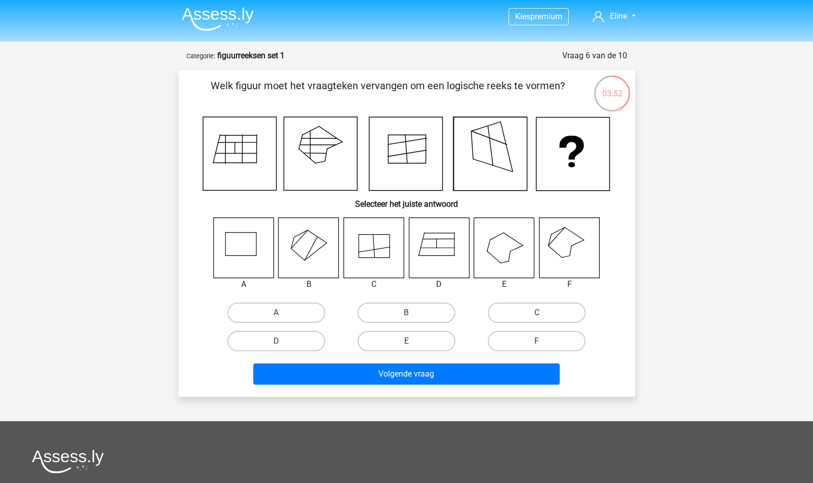
click at [379, 245] on icon at bounding box center [373, 247] width 60 height 60
click at [531, 316] on label "C" at bounding box center [537, 312] width 98 height 20
click at [537, 316] on input "C" at bounding box center [540, 316] width 7 height 7
radio input "true"
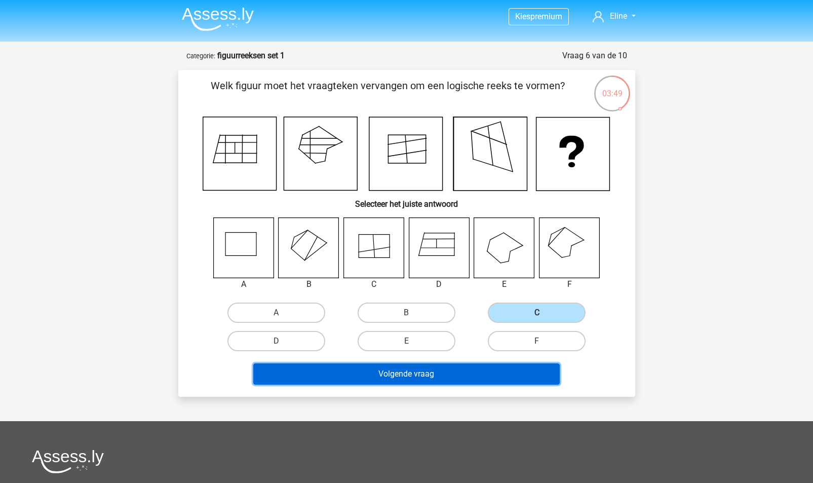
click at [445, 376] on button "Volgende vraag" at bounding box center [406, 373] width 306 height 21
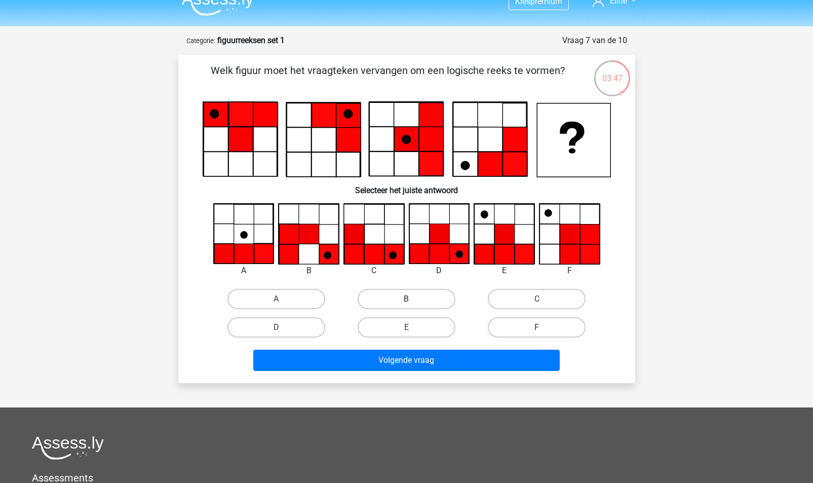
scroll to position [0, 0]
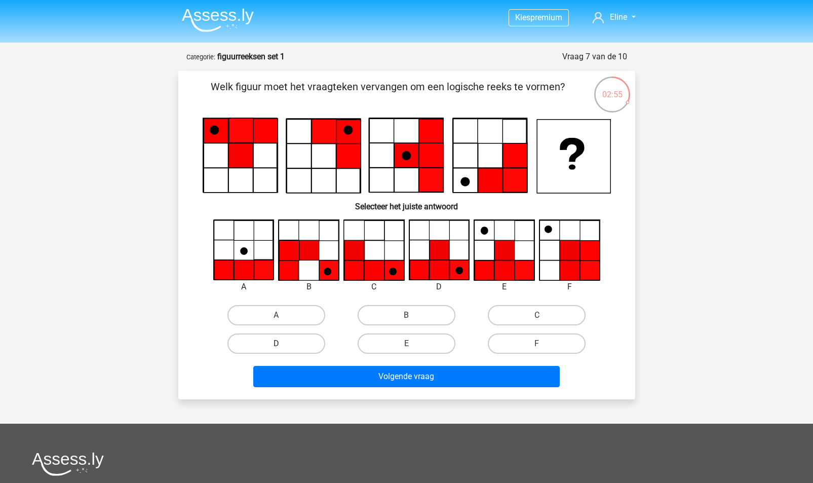
click at [287, 340] on label "D" at bounding box center [276, 343] width 98 height 20
click at [283, 343] on input "D" at bounding box center [279, 346] width 7 height 7
radio input "true"
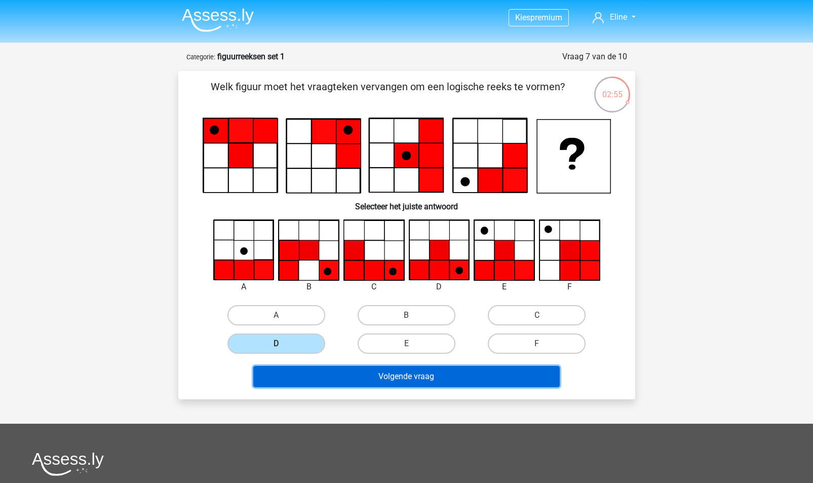
click at [397, 373] on button "Volgende vraag" at bounding box center [406, 376] width 306 height 21
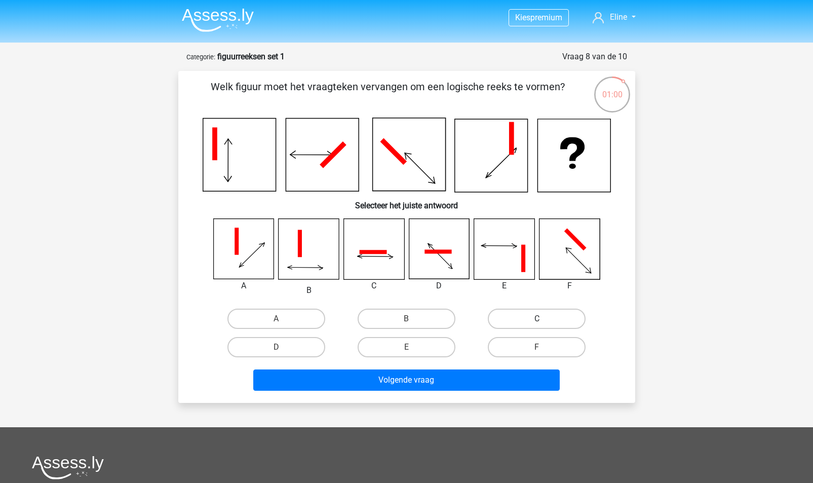
click at [531, 315] on label "C" at bounding box center [537, 318] width 98 height 20
click at [537, 319] on input "C" at bounding box center [540, 322] width 7 height 7
radio input "true"
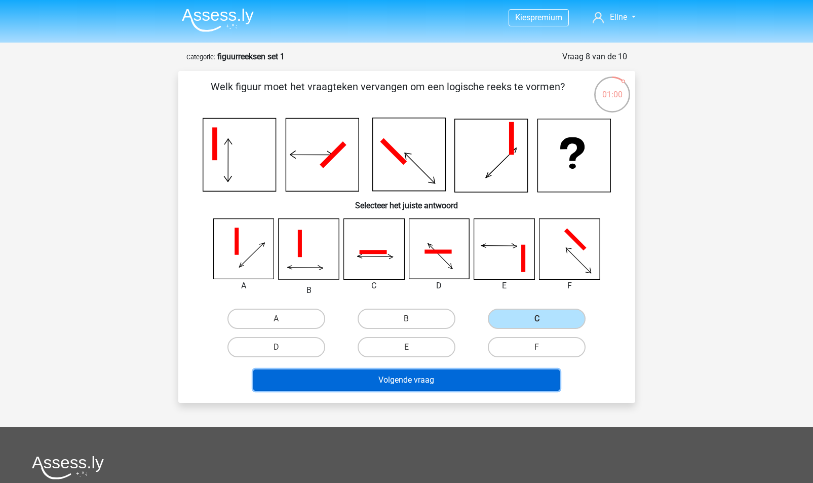
click at [430, 381] on button "Volgende vraag" at bounding box center [406, 379] width 306 height 21
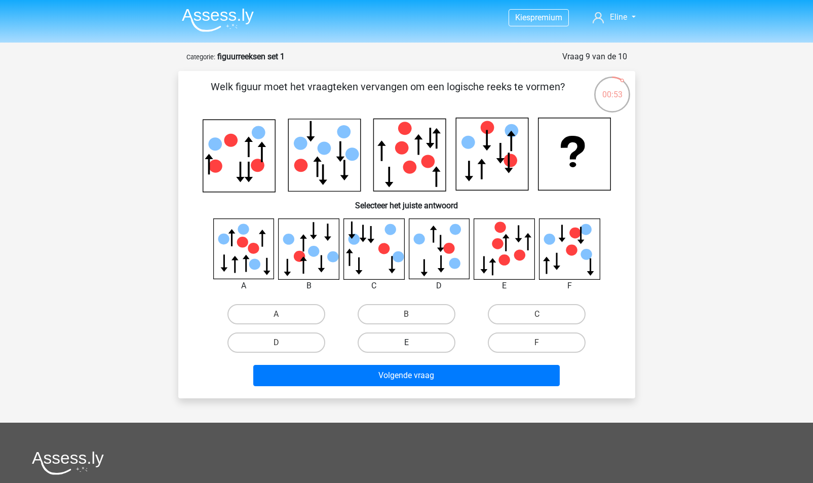
click at [413, 343] on label "E" at bounding box center [407, 342] width 98 height 20
click at [413, 343] on input "E" at bounding box center [409, 345] width 7 height 7
radio input "true"
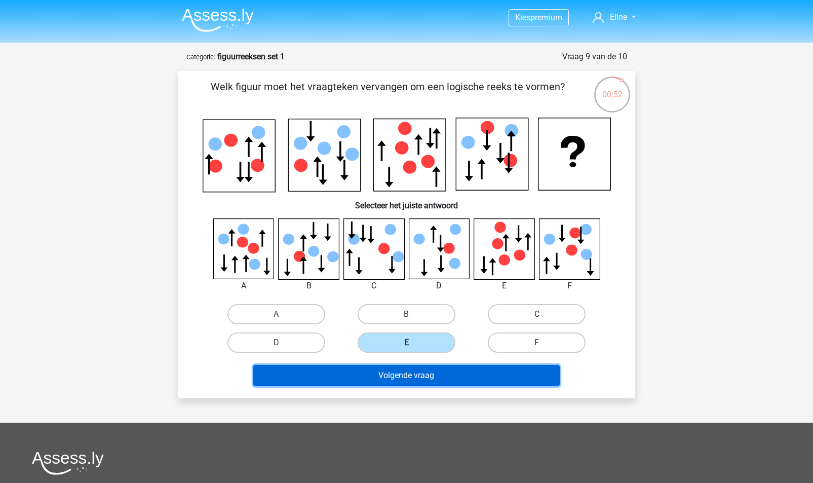
click at [437, 378] on button "Volgende vraag" at bounding box center [406, 375] width 306 height 21
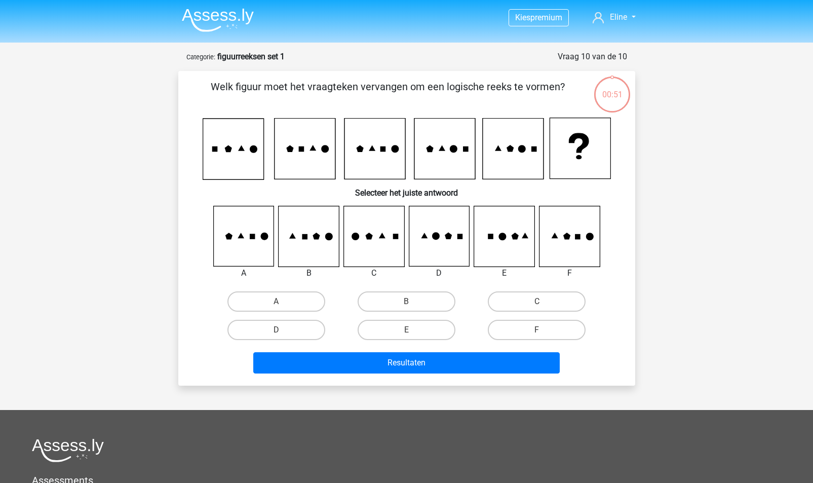
scroll to position [51, 0]
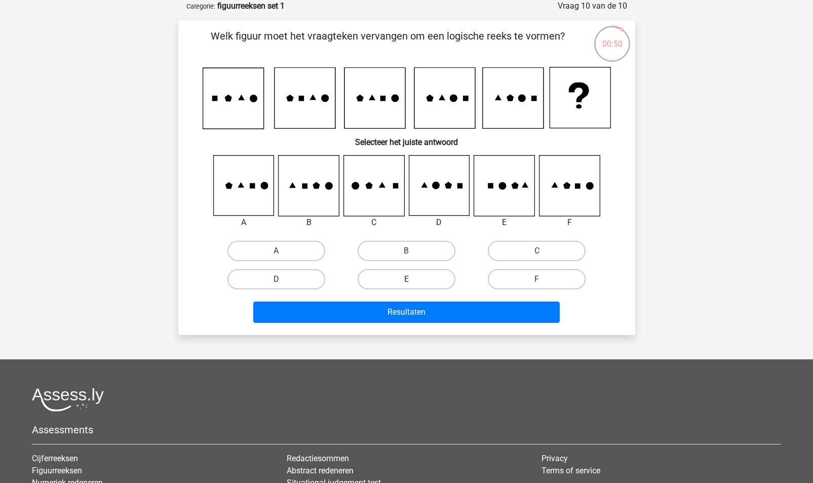
click at [414, 281] on label "E" at bounding box center [407, 279] width 98 height 20
click at [413, 281] on input "E" at bounding box center [409, 282] width 7 height 7
radio input "true"
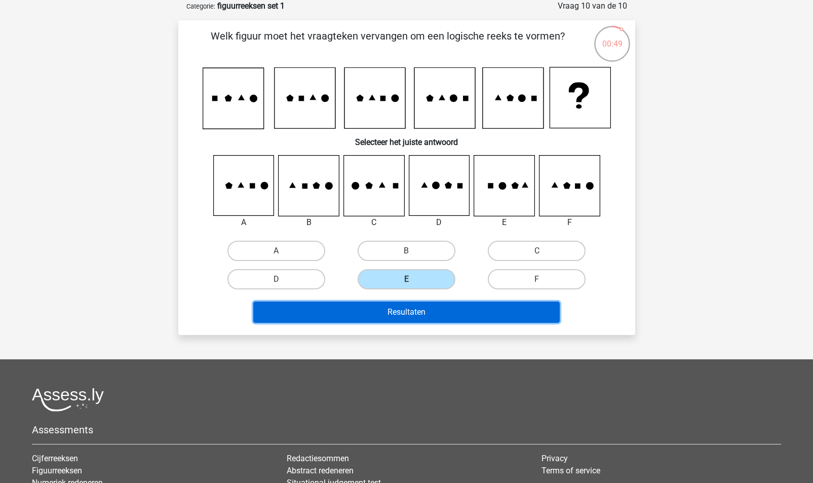
click at [422, 314] on button "Resultaten" at bounding box center [406, 311] width 306 height 21
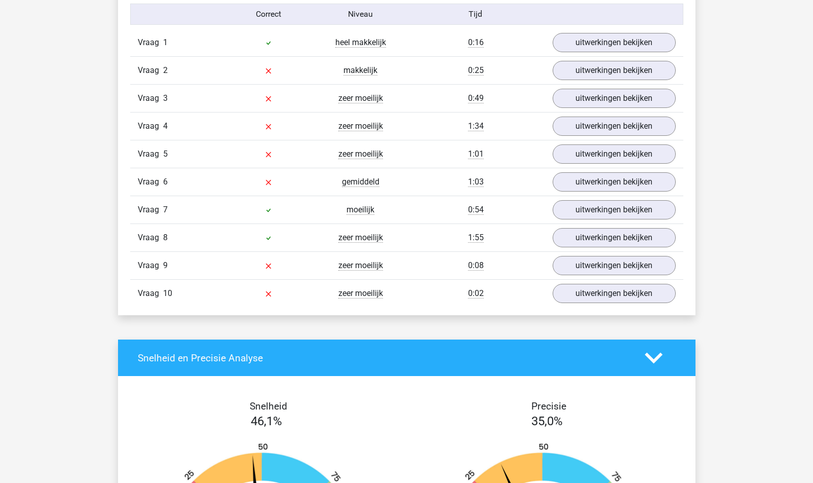
scroll to position [846, 0]
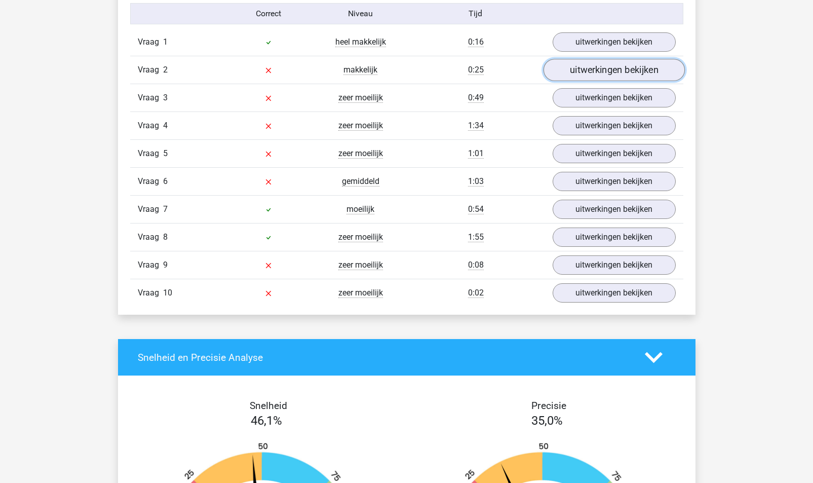
click at [575, 68] on link "uitwerkingen bekijken" at bounding box center [613, 70] width 141 height 22
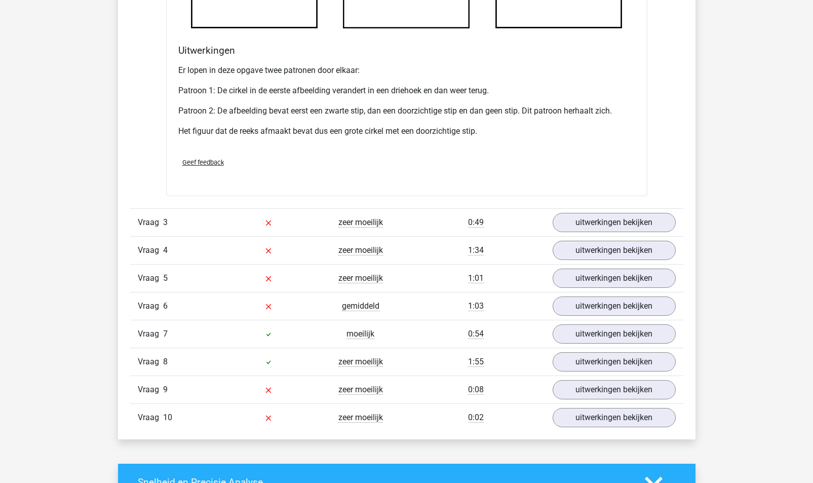
scroll to position [1347, 0]
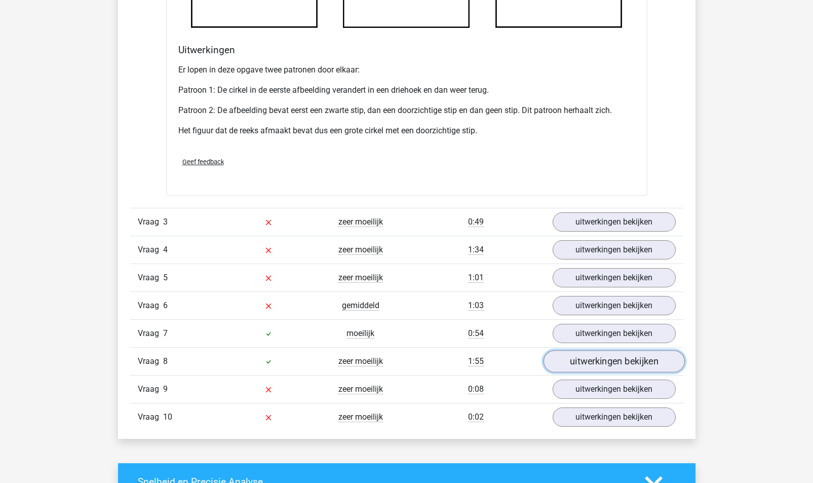
click at [617, 364] on link "uitwerkingen bekijken" at bounding box center [613, 361] width 141 height 22
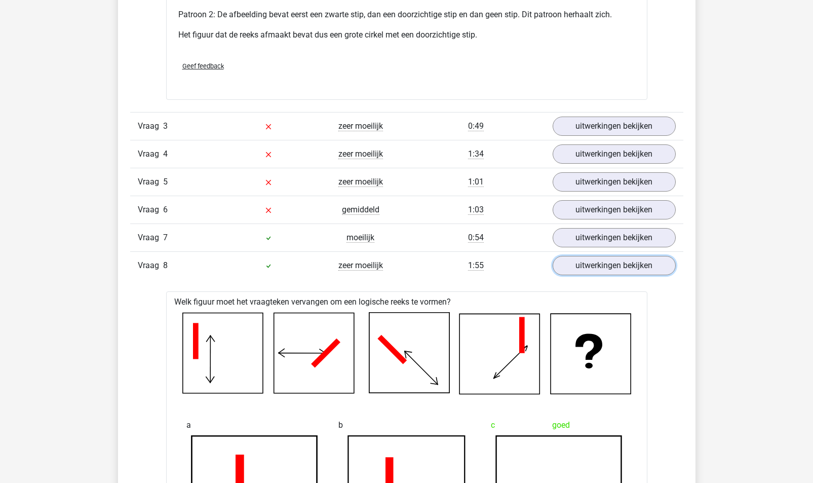
scroll to position [1443, 0]
click at [630, 205] on link "uitwerkingen bekijken" at bounding box center [613, 210] width 141 height 22
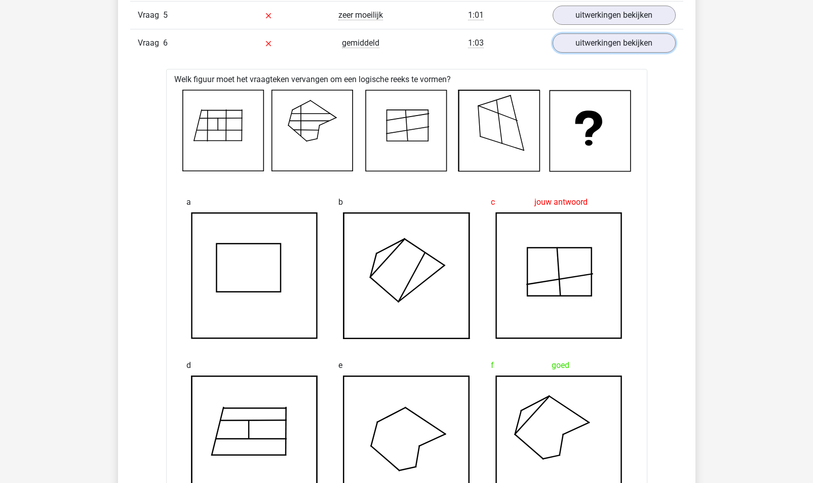
scroll to position [1403, 0]
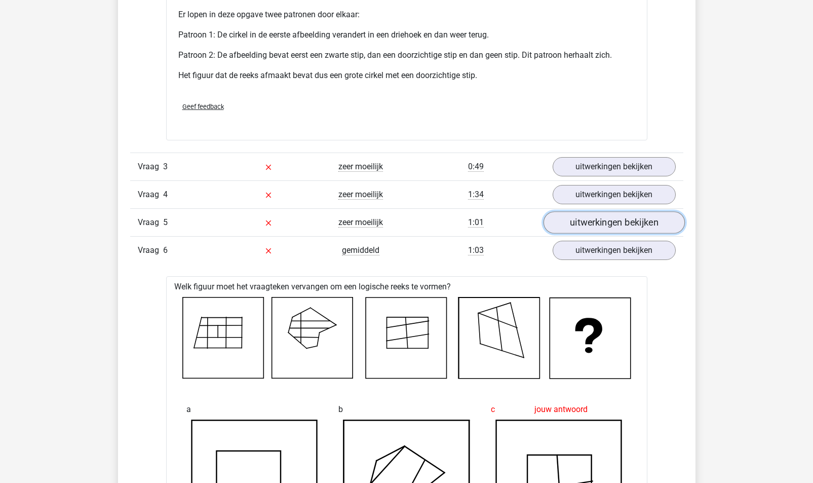
click at [616, 228] on link "uitwerkingen bekijken" at bounding box center [613, 222] width 141 height 22
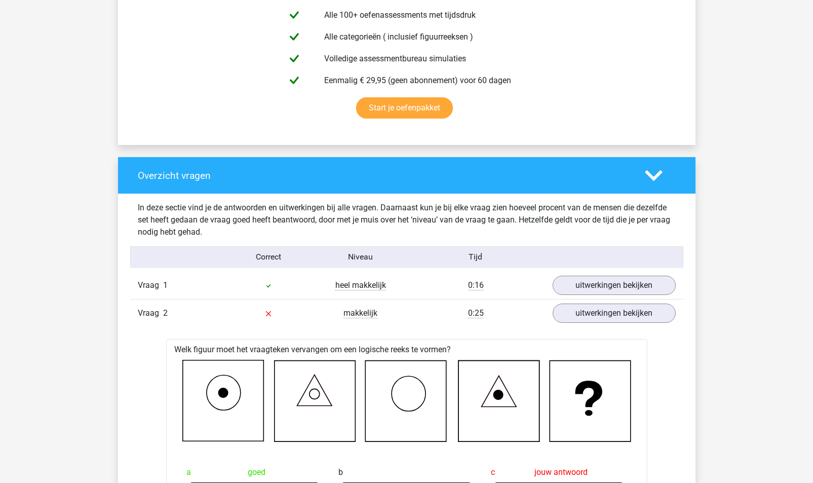
scroll to position [603, 0]
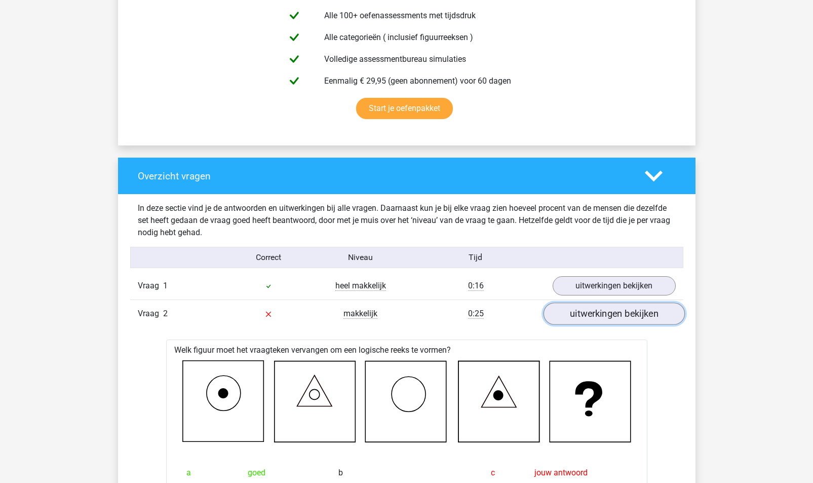
click at [611, 312] on link "uitwerkingen bekijken" at bounding box center [613, 313] width 141 height 22
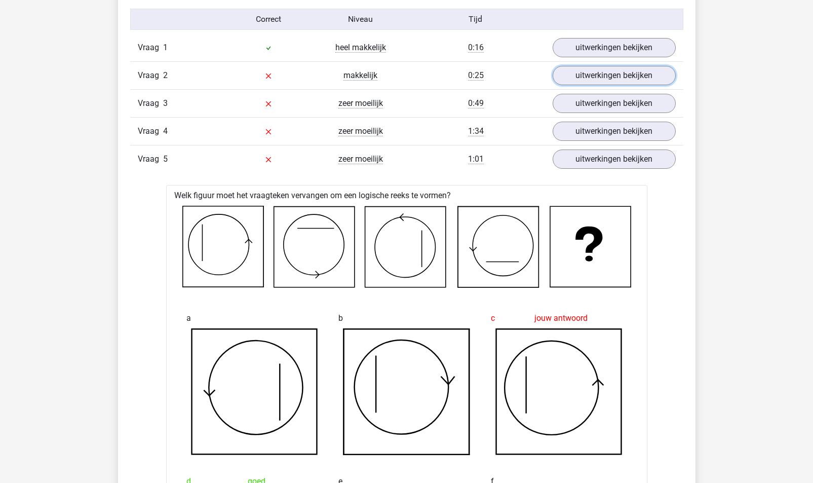
scroll to position [695, 0]
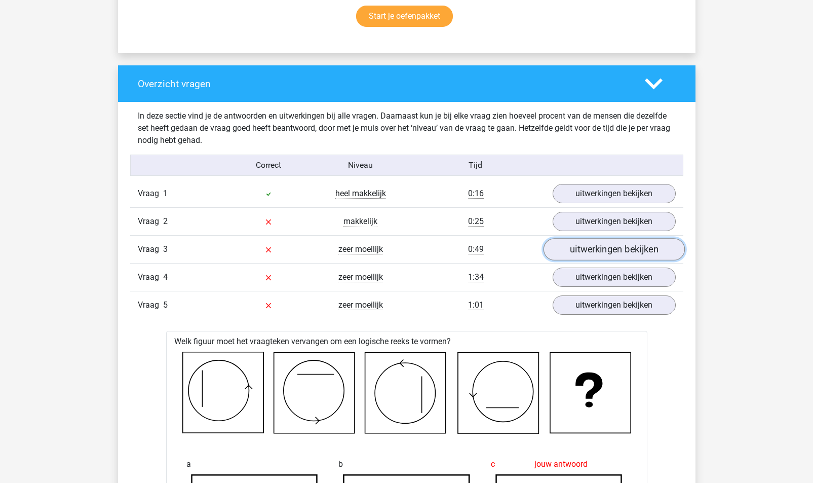
click at [597, 251] on link "uitwerkingen bekijken" at bounding box center [613, 249] width 141 height 22
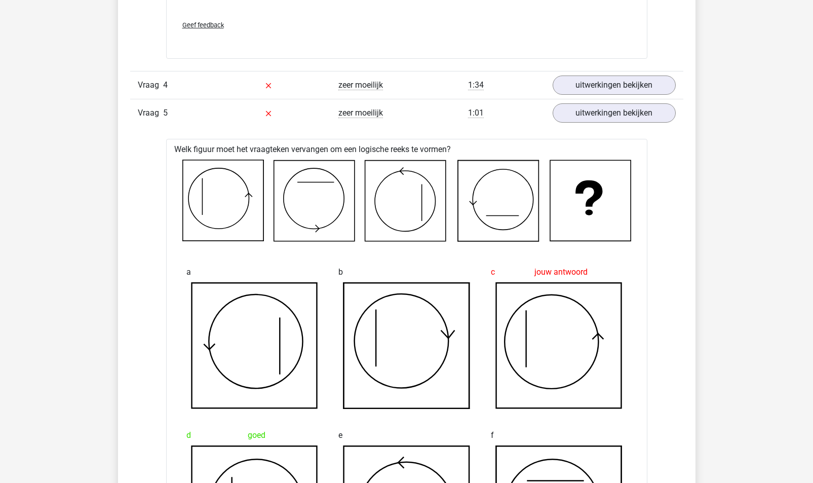
scroll to position [1735, 0]
